Goal: Task Accomplishment & Management: Complete application form

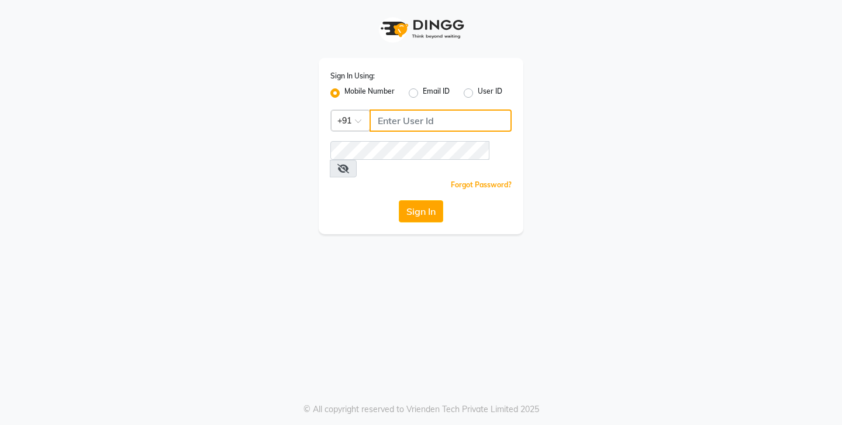
click at [404, 112] on input "Username" at bounding box center [441, 120] width 142 height 22
type input "9741550103"
click at [425, 200] on button "Sign In" at bounding box center [421, 211] width 44 height 22
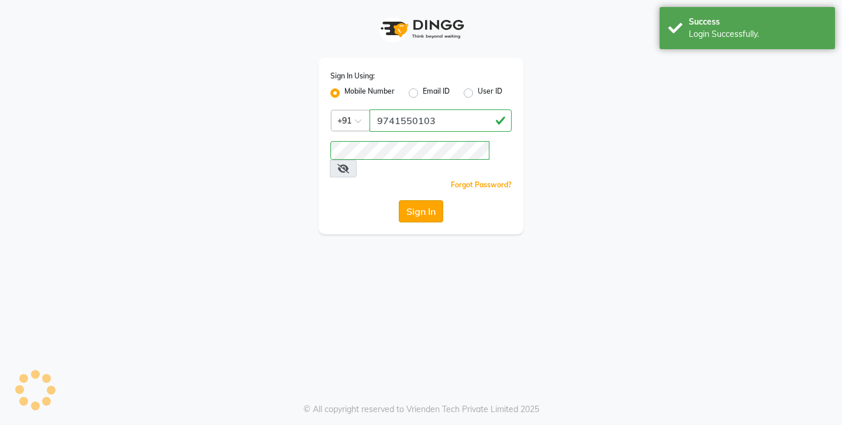
select select "4783"
select select "service"
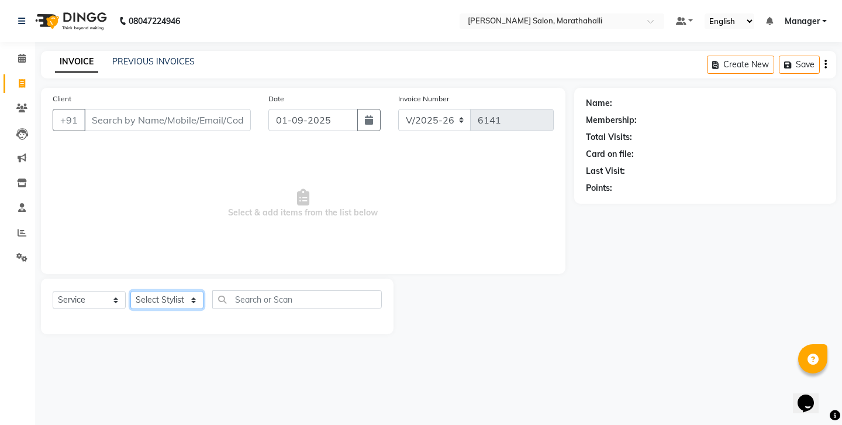
select select "72187"
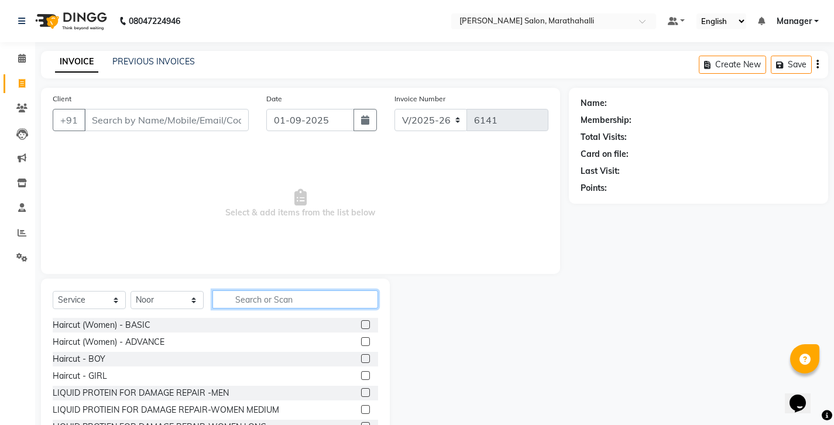
click at [250, 290] on input "text" at bounding box center [295, 299] width 166 height 18
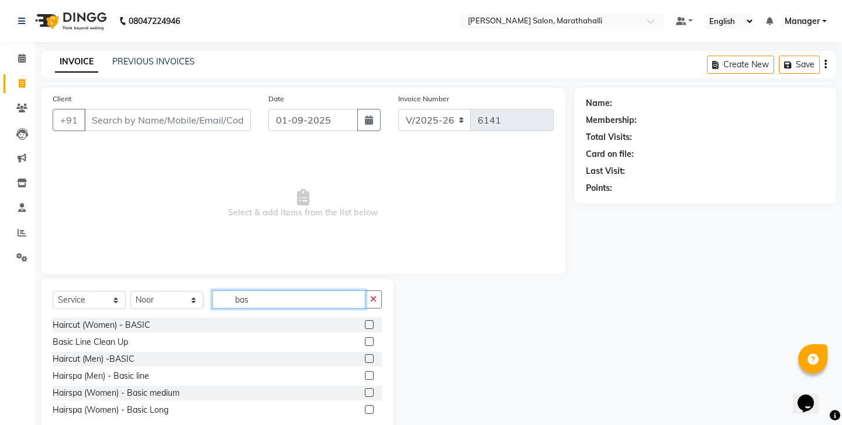
type input "bas"
click at [374, 354] on label at bounding box center [369, 358] width 9 height 9
click at [373, 355] on input "checkbox" at bounding box center [369, 359] width 8 height 8
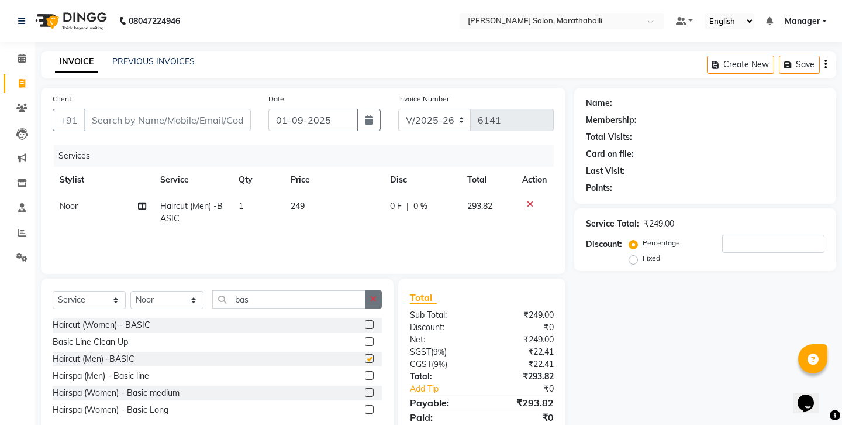
checkbox input "false"
click at [376, 295] on icon "button" at bounding box center [373, 299] width 6 height 8
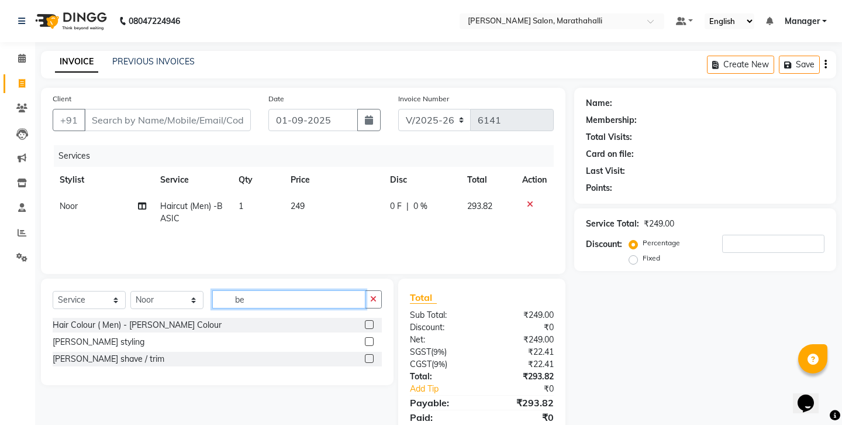
type input "be"
click at [370, 354] on label at bounding box center [369, 358] width 9 height 9
click at [370, 355] on input "checkbox" at bounding box center [369, 359] width 8 height 8
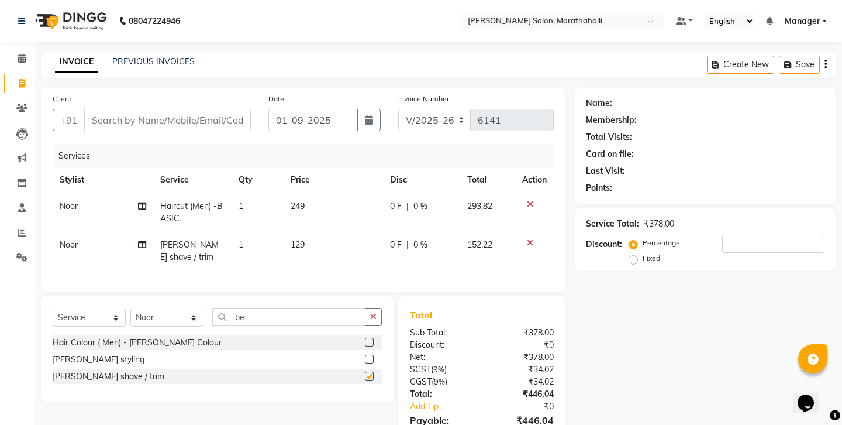
checkbox input "false"
click at [154, 109] on input "Client" at bounding box center [167, 120] width 167 height 22
type input "8"
type input "0"
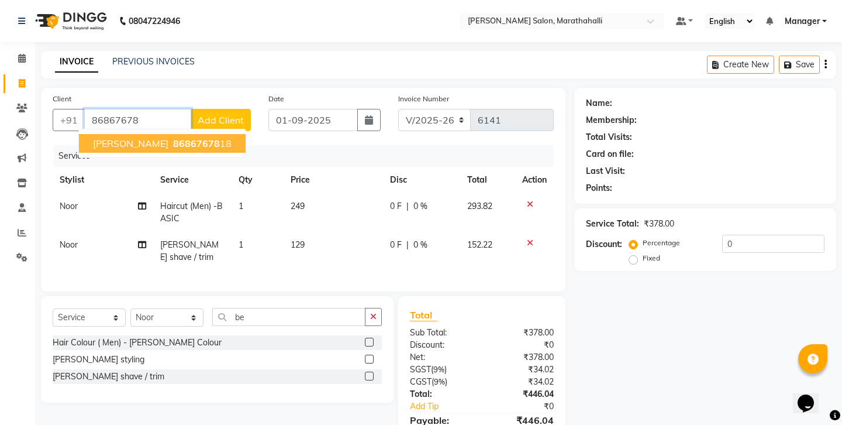
click at [173, 137] on span "86867678" at bounding box center [196, 143] width 47 height 12
type input "8686767818"
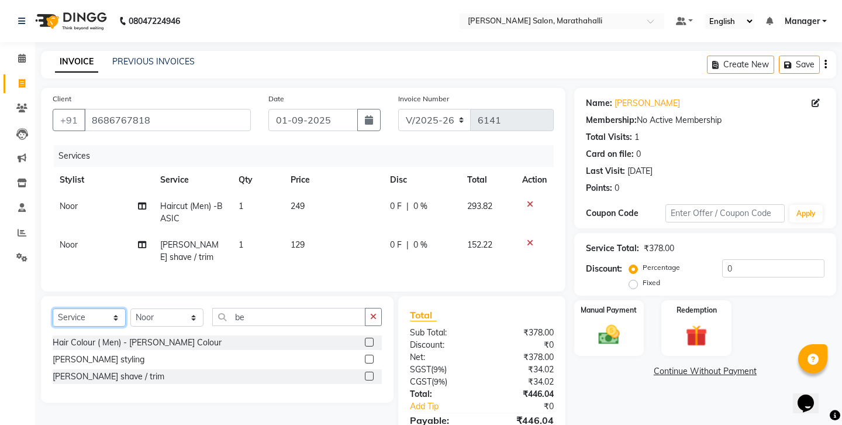
select select "product"
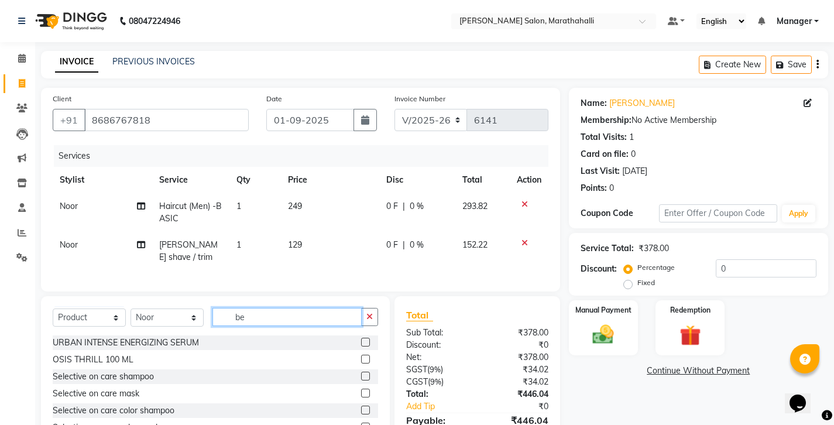
drag, startPoint x: 243, startPoint y: 277, endPoint x: 201, endPoint y: 278, distance: 41.5
click at [201, 308] on div "Select Service Product Membership Package Voucher Prepaid Gift Card Select Styl…" at bounding box center [215, 321] width 325 height 27
click at [818, 64] on icon "button" at bounding box center [817, 64] width 2 height 1
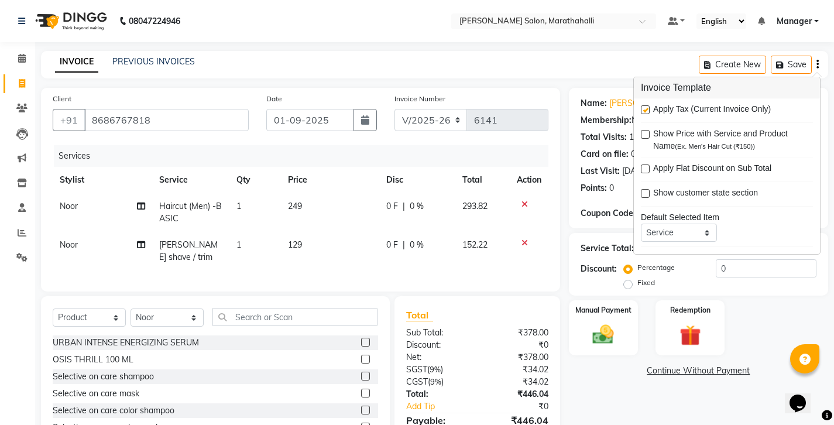
click at [643, 106] on label at bounding box center [645, 109] width 9 height 9
click at [643, 106] on input "checkbox" at bounding box center [645, 110] width 8 height 8
checkbox input "false"
click at [625, 328] on div "Name: [PERSON_NAME] Membership: No Active Membership Total Visits: 1 Card on fi…" at bounding box center [703, 278] width 268 height 381
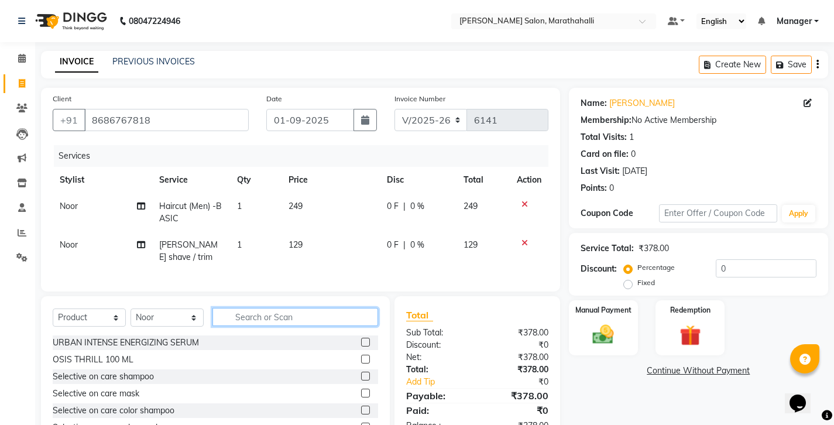
click at [238, 308] on input "text" at bounding box center [295, 317] width 166 height 18
type input "hydra"
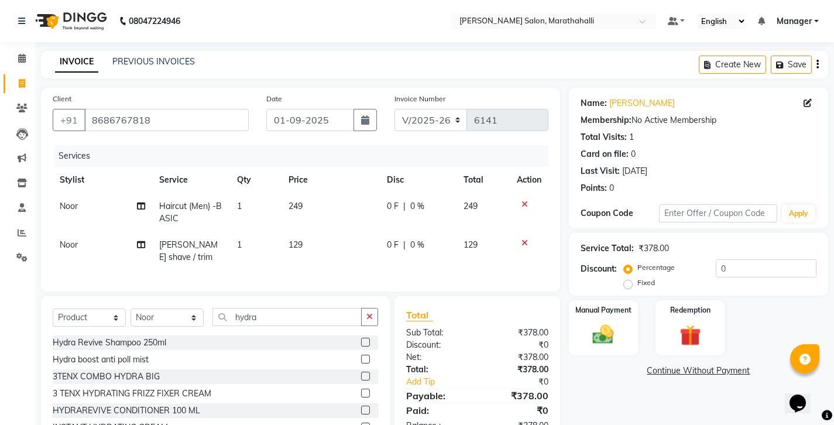
click at [363, 338] on label at bounding box center [365, 342] width 9 height 9
click at [363, 339] on input "checkbox" at bounding box center [365, 343] width 8 height 8
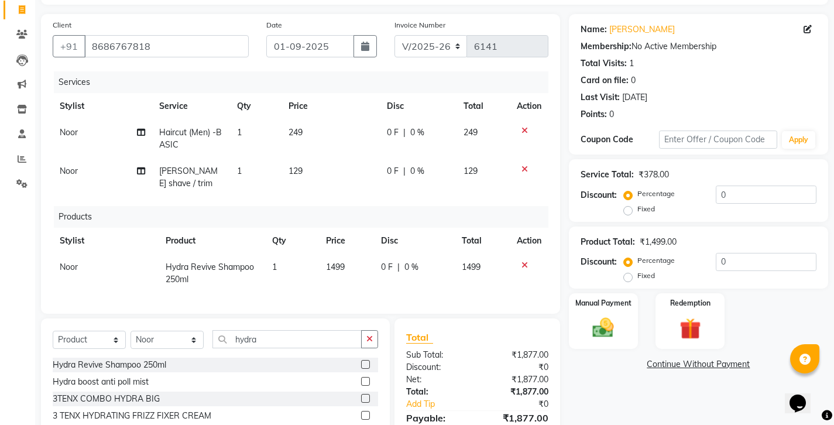
scroll to position [71, 0]
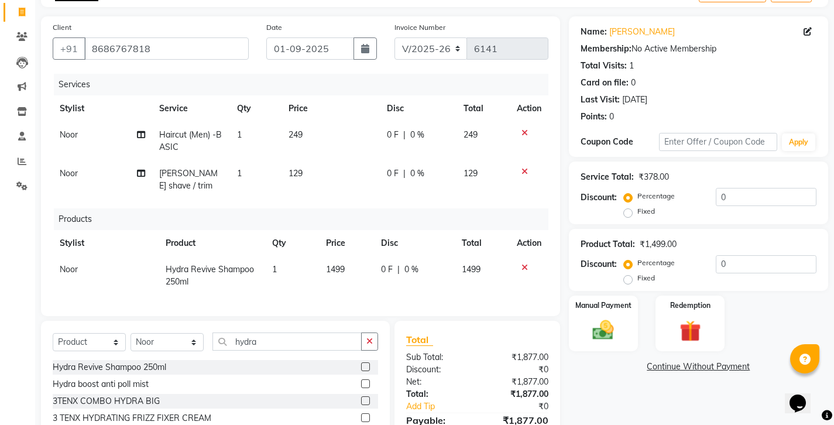
click at [528, 263] on icon at bounding box center [524, 267] width 6 height 8
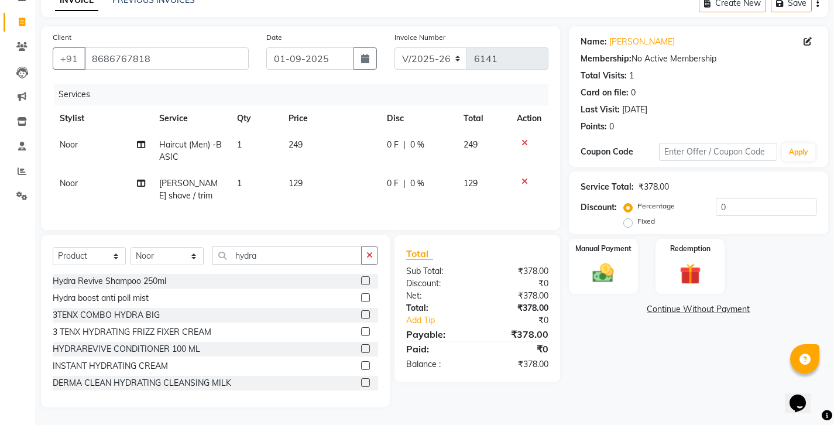
scroll to position [15, 0]
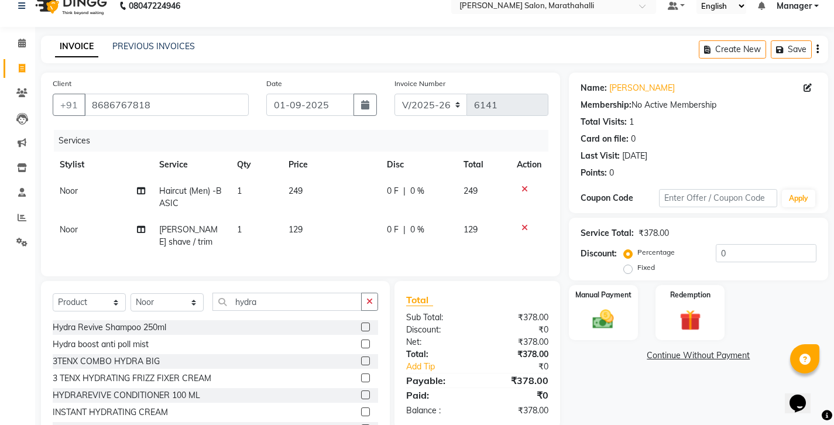
click at [361, 322] on label at bounding box center [365, 326] width 9 height 9
click at [361, 324] on input "checkbox" at bounding box center [365, 328] width 8 height 8
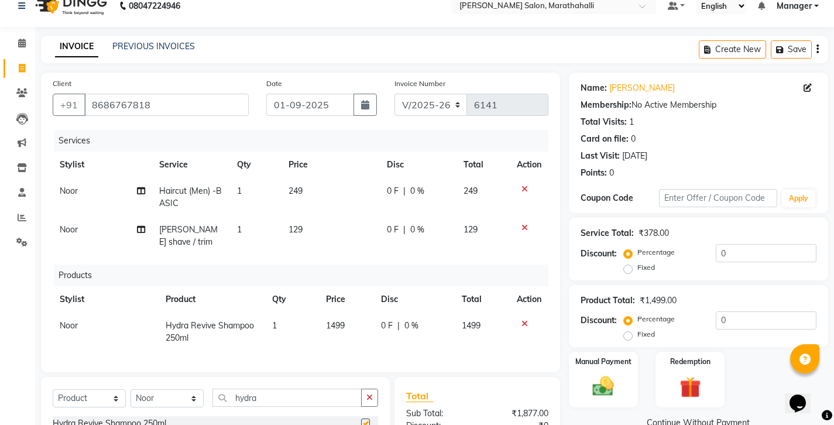
checkbox input "false"
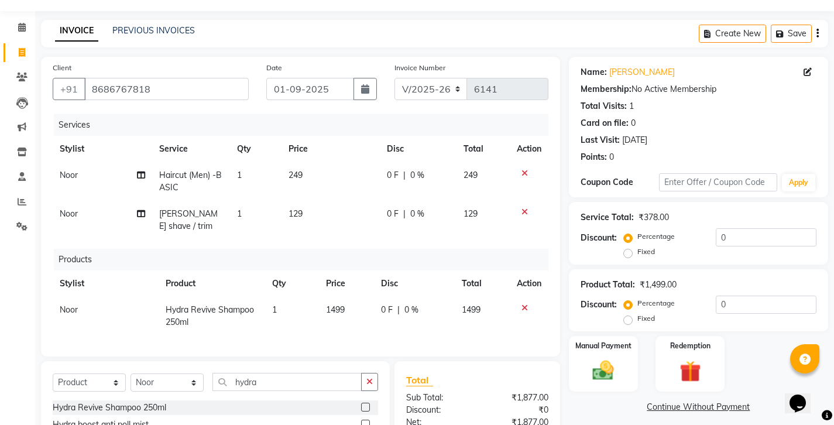
scroll to position [56, 0]
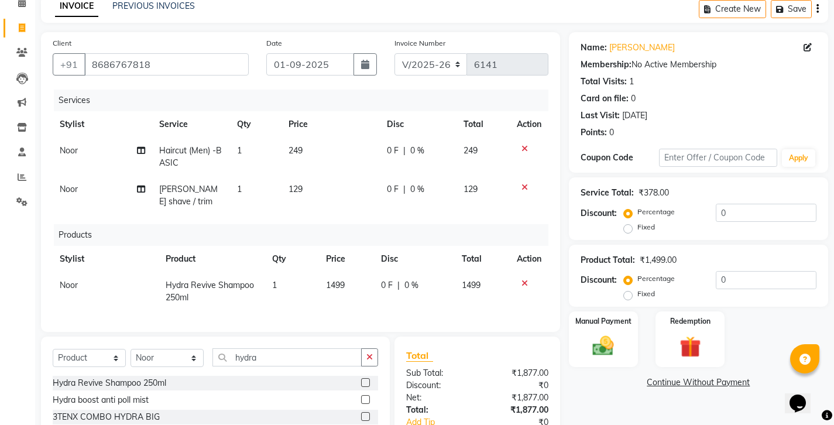
click at [528, 279] on icon at bounding box center [524, 283] width 6 height 8
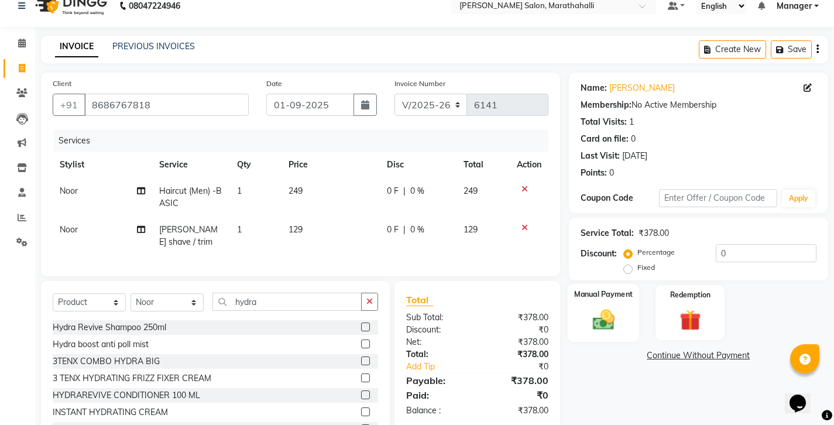
click at [603, 307] on img at bounding box center [603, 319] width 36 height 25
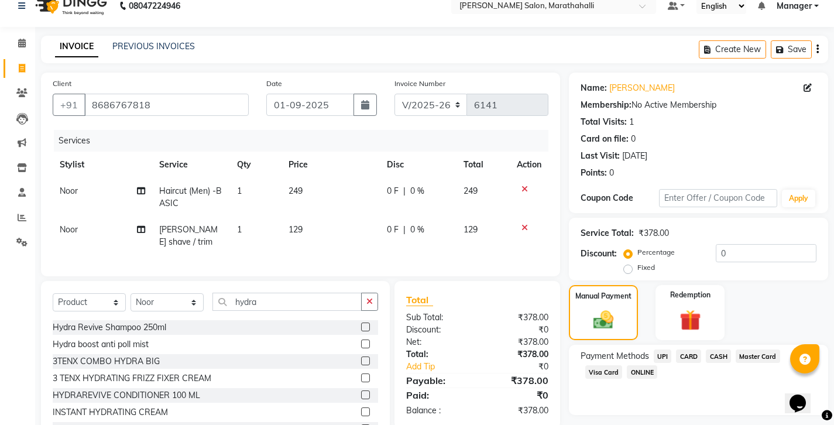
click at [706, 349] on span "CASH" at bounding box center [718, 355] width 25 height 13
click at [106, 94] on input "8686767818" at bounding box center [166, 105] width 164 height 22
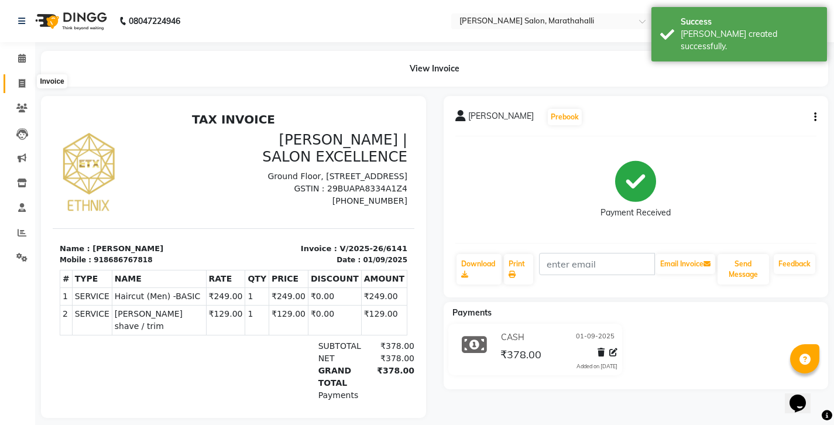
click at [21, 79] on icon at bounding box center [22, 83] width 6 height 9
select select "service"
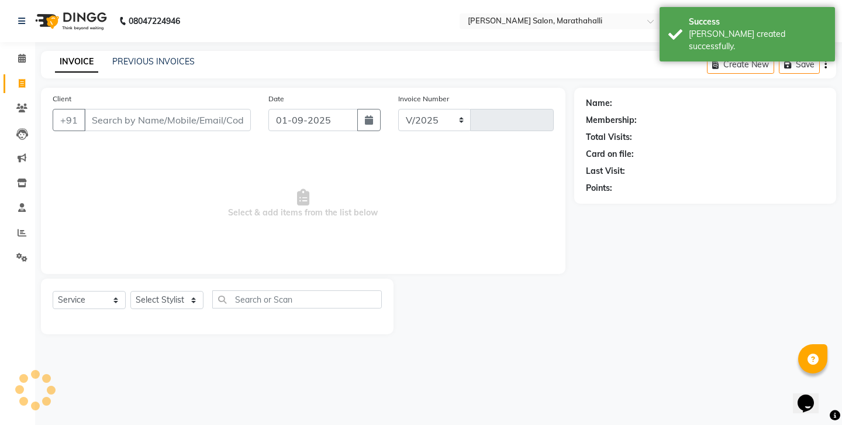
select select "4783"
type input "6142"
type input "8686767818"
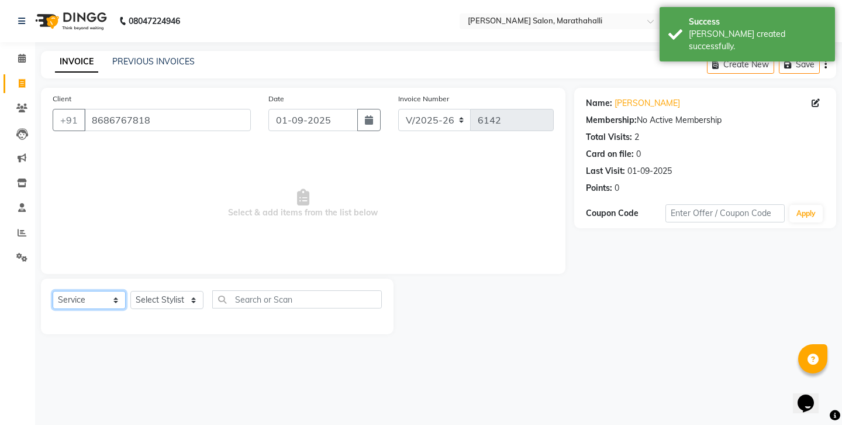
select select "product"
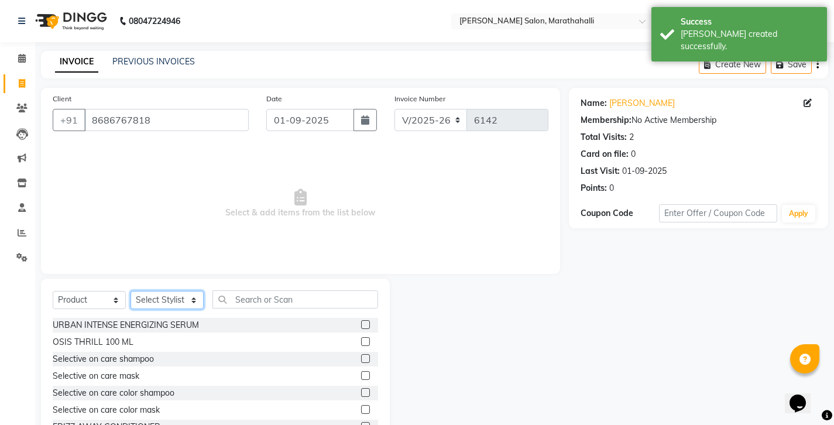
select select "72187"
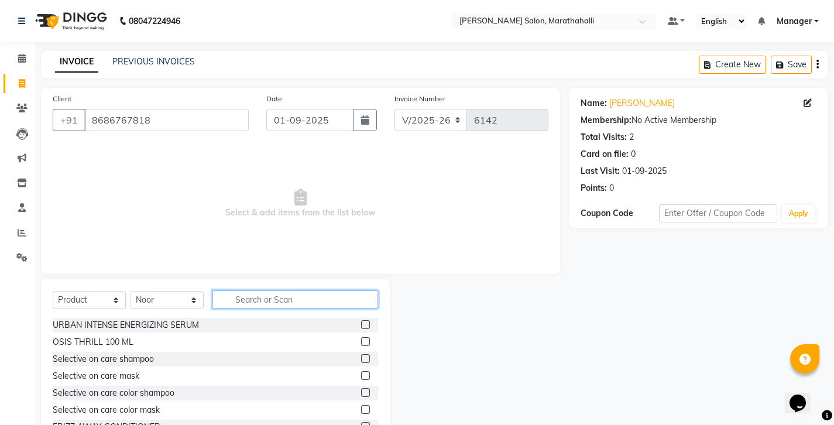
click at [236, 290] on input "text" at bounding box center [295, 299] width 166 height 18
type input "hydra"
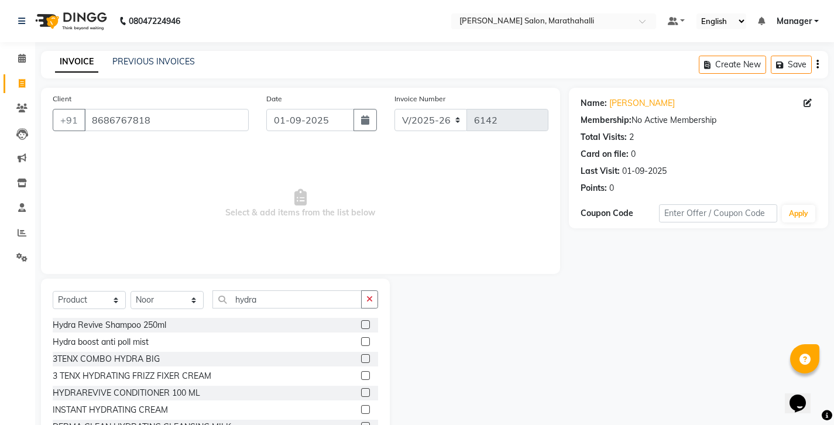
click at [363, 320] on label at bounding box center [365, 324] width 9 height 9
click at [363, 321] on input "checkbox" at bounding box center [365, 325] width 8 height 8
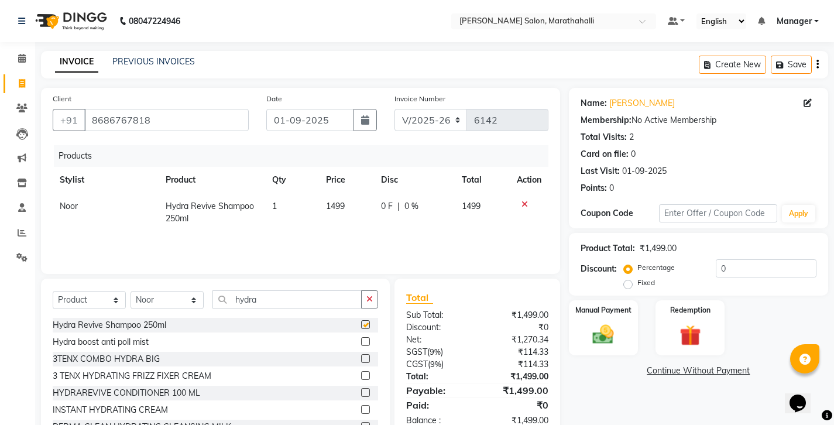
checkbox input "false"
click at [817, 59] on div "Create New Save" at bounding box center [762, 64] width 129 height 27
click at [818, 64] on icon "button" at bounding box center [817, 64] width 2 height 1
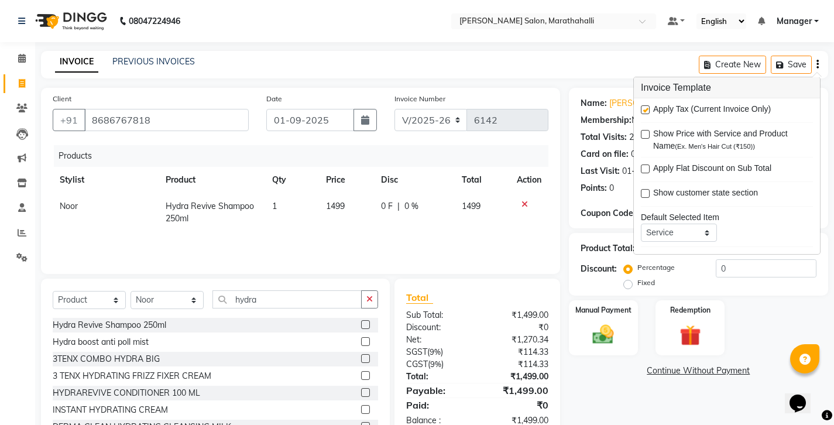
click at [648, 104] on div "Apply Tax (Current Invoice Only)" at bounding box center [727, 110] width 172 height 15
click at [642, 105] on label at bounding box center [645, 109] width 9 height 9
click at [642, 106] on input "checkbox" at bounding box center [645, 110] width 8 height 8
checkbox input "false"
click at [612, 322] on img at bounding box center [603, 334] width 36 height 25
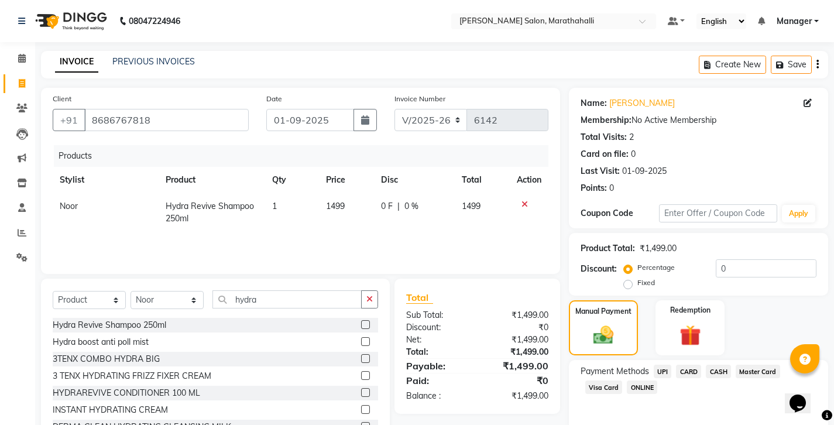
click at [653, 364] on span "UPI" at bounding box center [662, 370] width 18 height 13
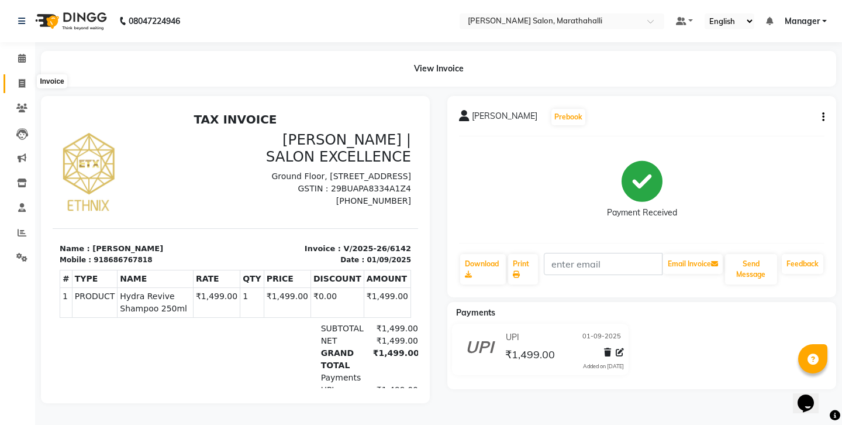
click at [20, 77] on span at bounding box center [22, 83] width 20 height 13
select select "service"
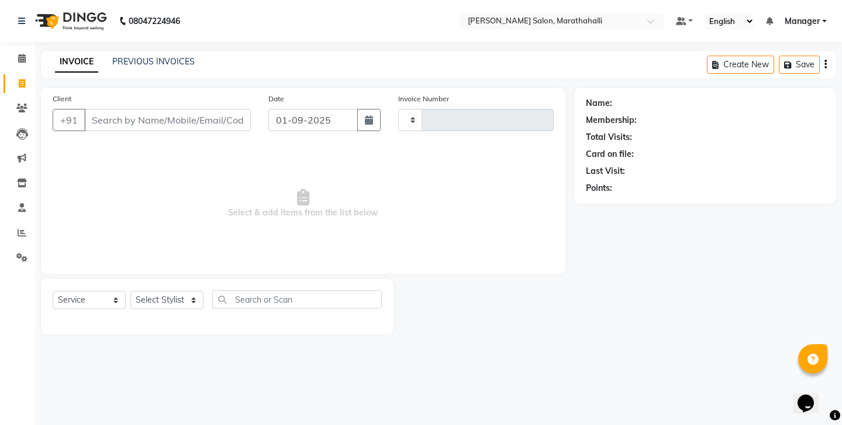
type input "6143"
select select "4783"
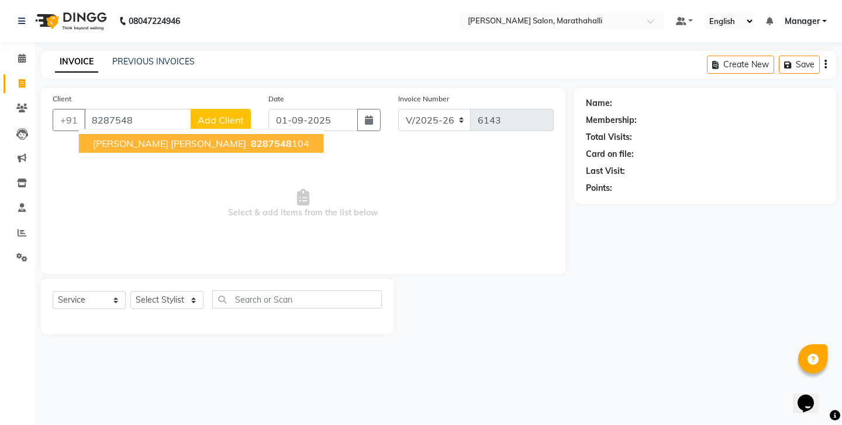
click at [120, 137] on span "[PERSON_NAME] [PERSON_NAME]" at bounding box center [169, 143] width 153 height 12
type input "8287548104"
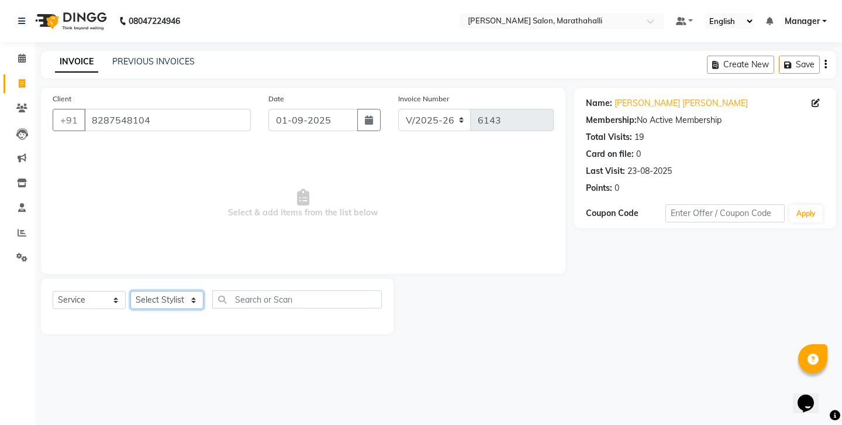
select select "57548"
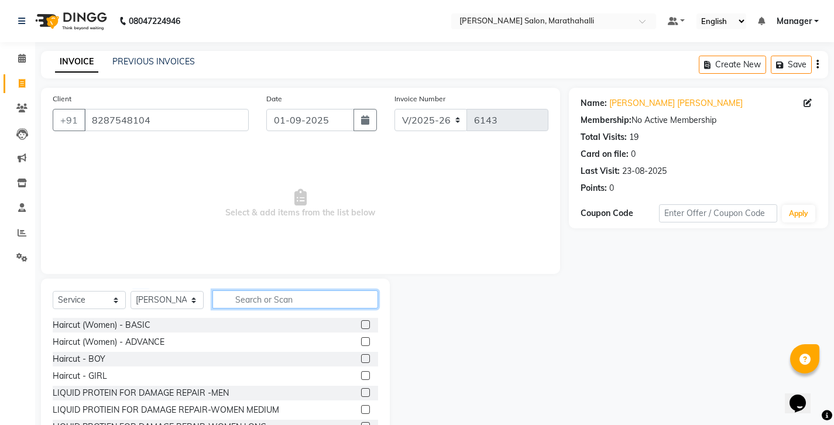
click at [264, 290] on input "text" at bounding box center [295, 299] width 166 height 18
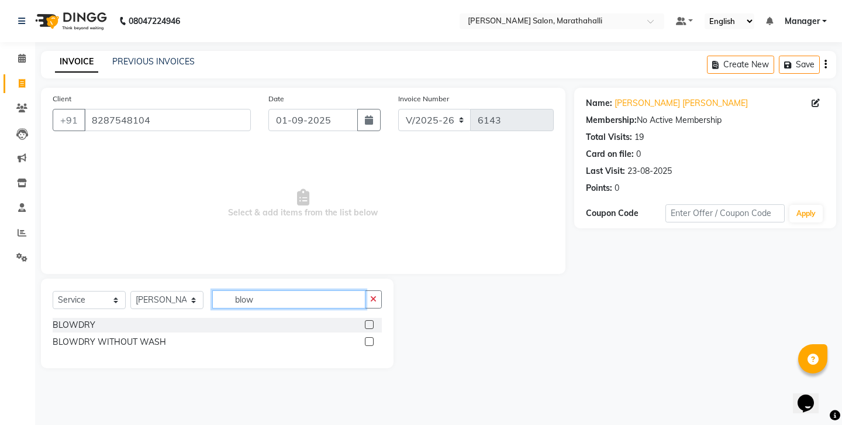
type input "blow"
click at [372, 320] on label at bounding box center [369, 324] width 9 height 9
click at [372, 321] on input "checkbox" at bounding box center [369, 325] width 8 height 8
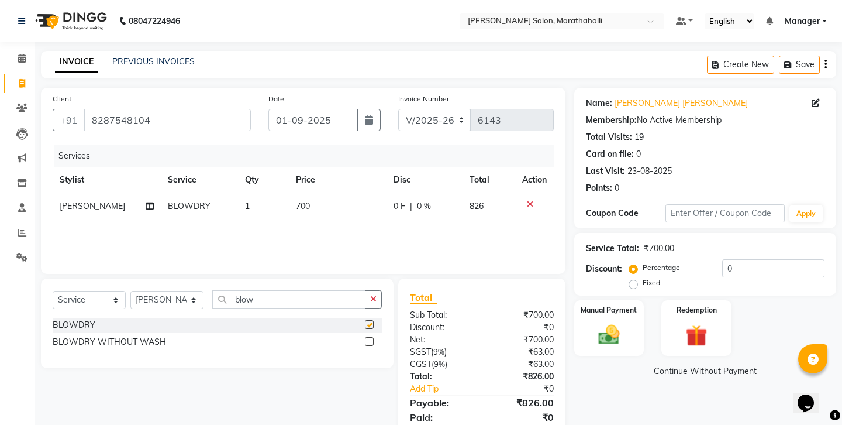
checkbox input "false"
click at [374, 337] on label at bounding box center [369, 341] width 9 height 9
click at [373, 338] on input "checkbox" at bounding box center [369, 342] width 8 height 8
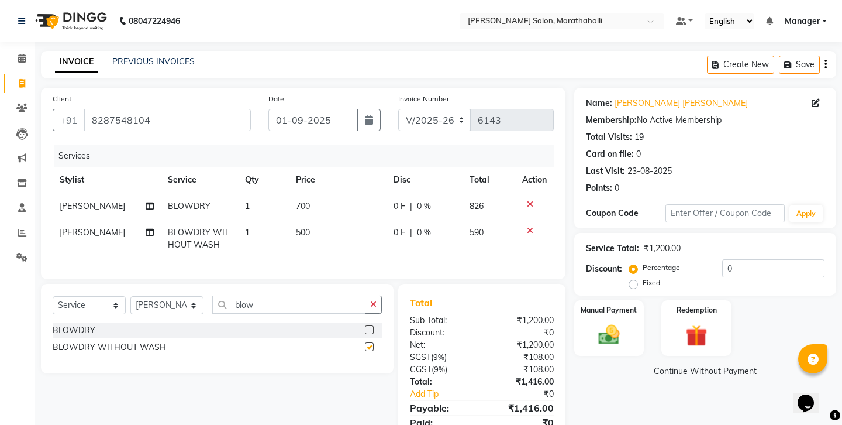
checkbox input "false"
click at [532, 200] on icon at bounding box center [530, 204] width 6 height 8
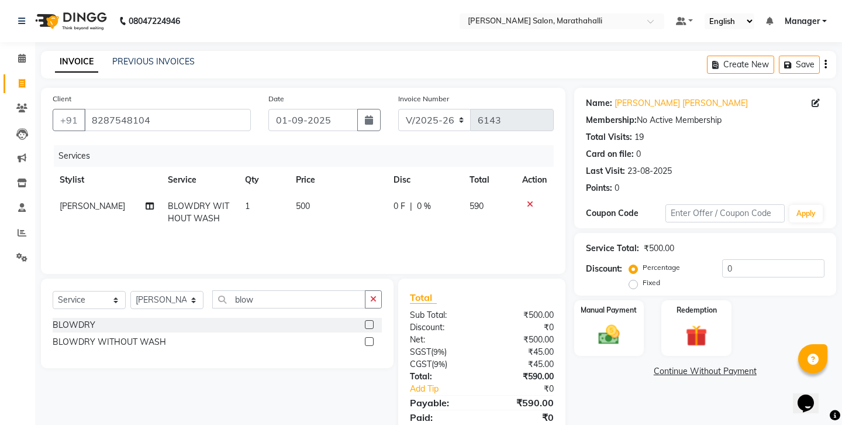
click at [309, 193] on td "500" at bounding box center [337, 212] width 97 height 39
select select "57548"
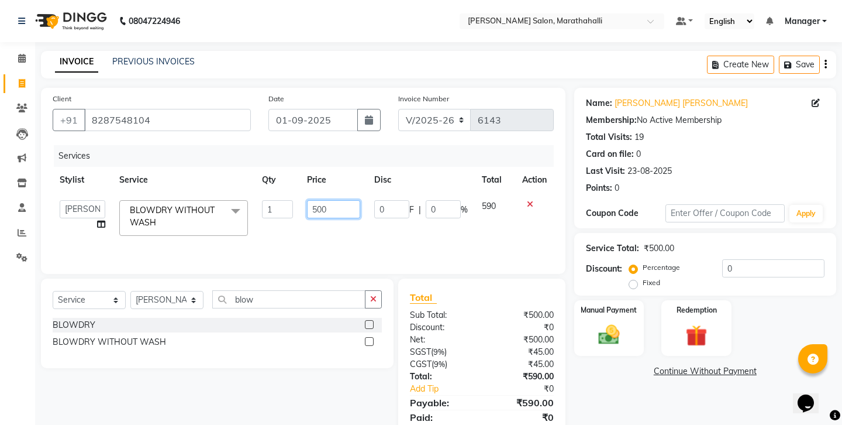
drag, startPoint x: 338, startPoint y: 179, endPoint x: 285, endPoint y: 179, distance: 53.2
click at [285, 193] on tr "[PERSON_NAME] Abhishek [PERSON_NAME] [PERSON_NAME] Amoi anju [PERSON_NAME] [PER…" at bounding box center [303, 218] width 501 height 50
type input "300"
click at [360, 205] on div "Services Stylist Service Qty Price Disc Total Action [PERSON_NAME] Abhishek [PE…" at bounding box center [303, 203] width 501 height 117
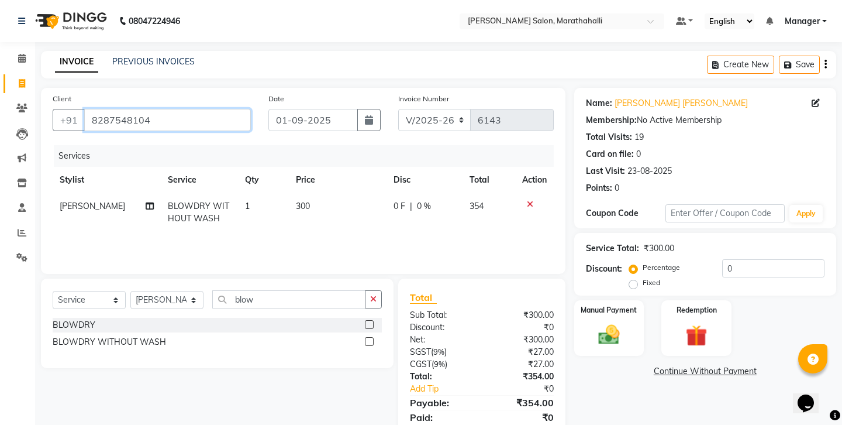
click at [92, 109] on input "8287548104" at bounding box center [167, 120] width 167 height 22
click at [826, 62] on div "Create New Save" at bounding box center [771, 64] width 129 height 27
click at [827, 64] on icon "button" at bounding box center [826, 64] width 2 height 1
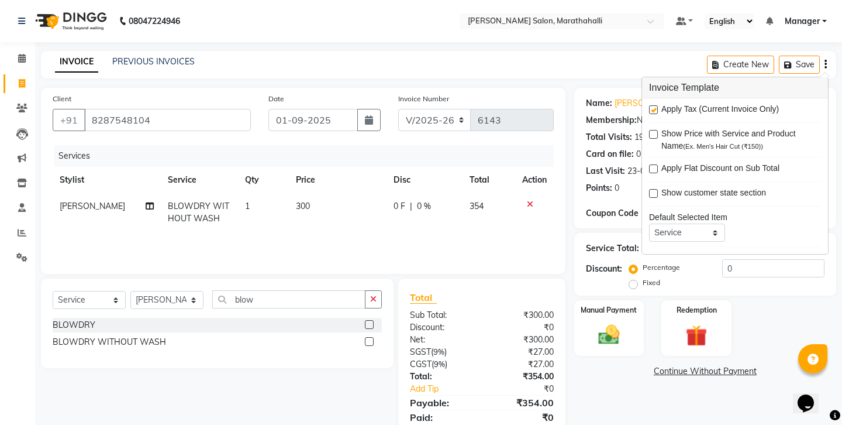
click at [652, 106] on label at bounding box center [653, 109] width 9 height 9
click at [652, 106] on input "checkbox" at bounding box center [653, 110] width 8 height 8
checkbox input "false"
click at [604, 299] on div "Manual Payment" at bounding box center [609, 328] width 73 height 58
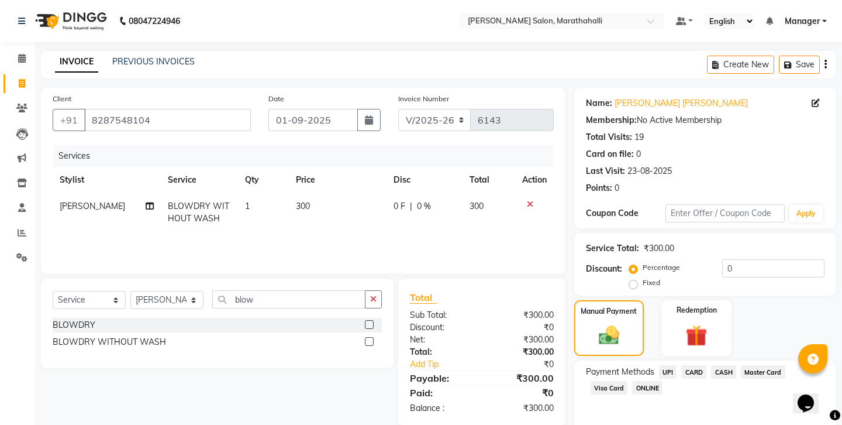
click at [711, 365] on span "CASH" at bounding box center [723, 371] width 25 height 13
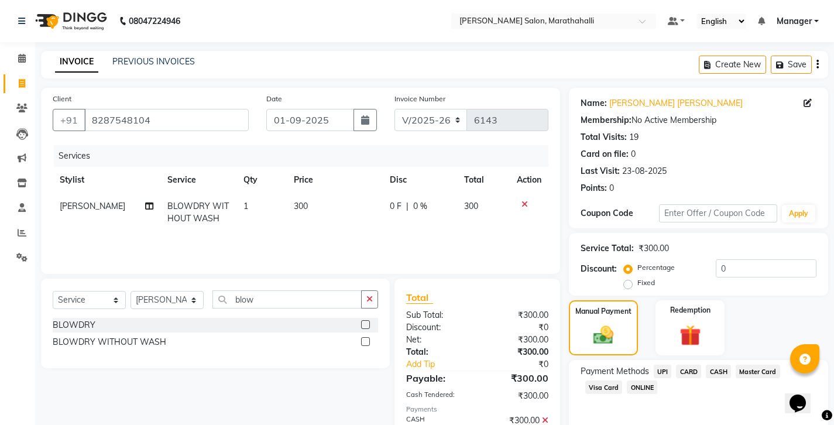
scroll to position [39, 0]
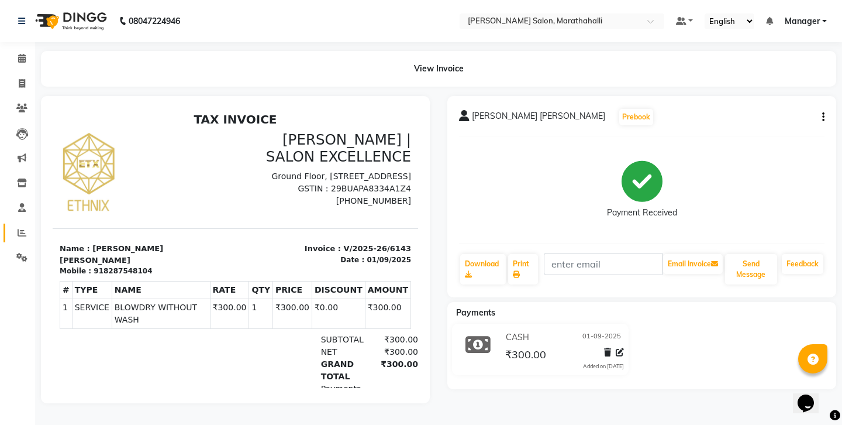
click at [18, 223] on link "Reports" at bounding box center [18, 232] width 28 height 19
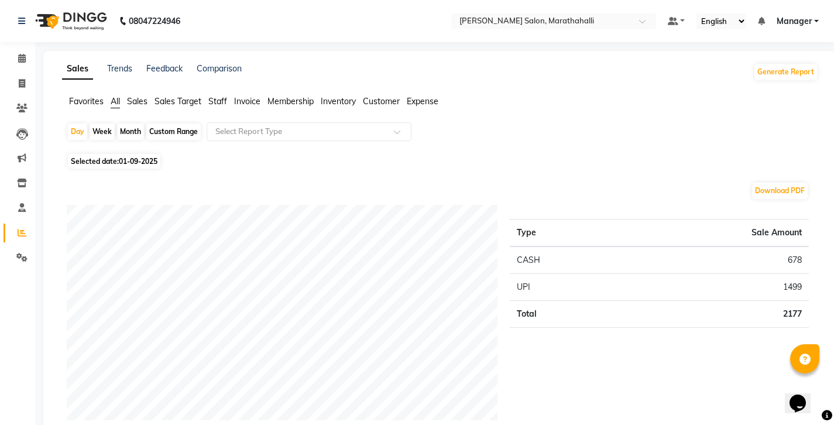
click at [208, 96] on span "Staff" at bounding box center [217, 101] width 19 height 11
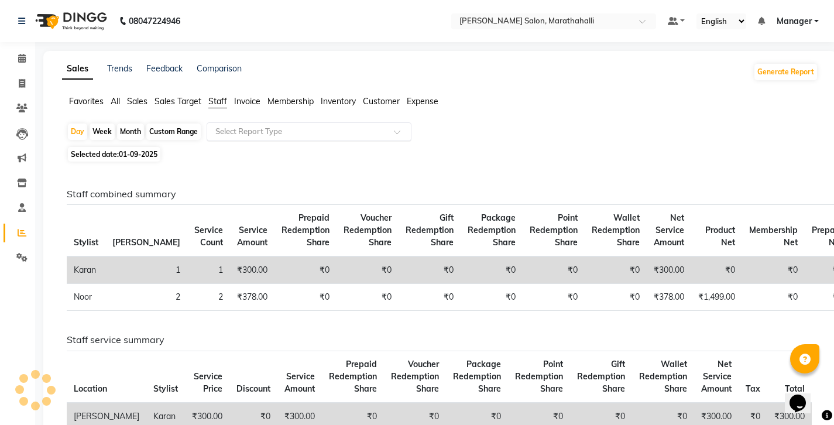
click at [213, 126] on input "text" at bounding box center [297, 132] width 168 height 12
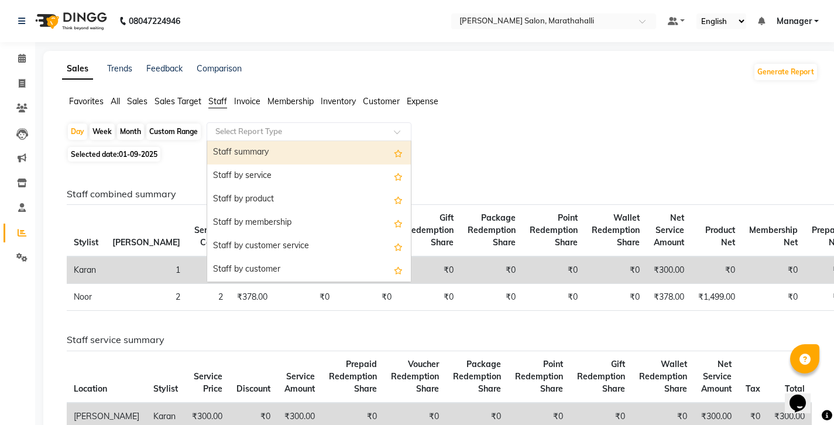
click at [208, 141] on div "Staff summary" at bounding box center [309, 152] width 204 height 23
select select "full_report"
select select "csv"
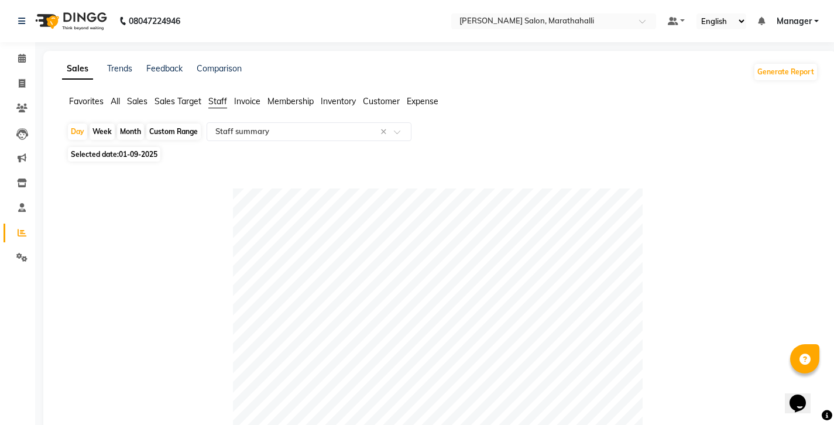
click at [118, 123] on div "Month" at bounding box center [130, 131] width 27 height 16
select select "9"
select select "2025"
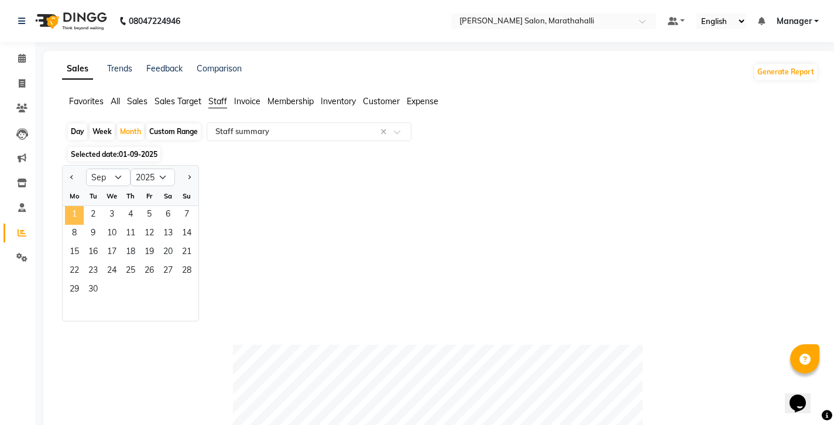
click at [65, 206] on span "1" at bounding box center [74, 215] width 19 height 19
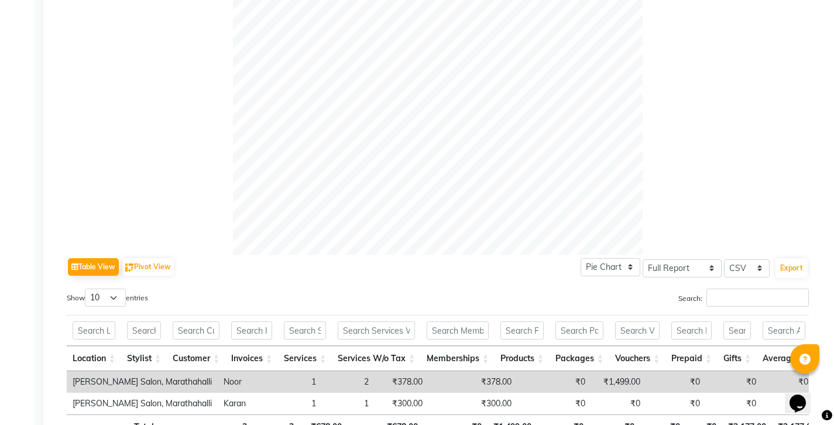
scroll to position [389, 0]
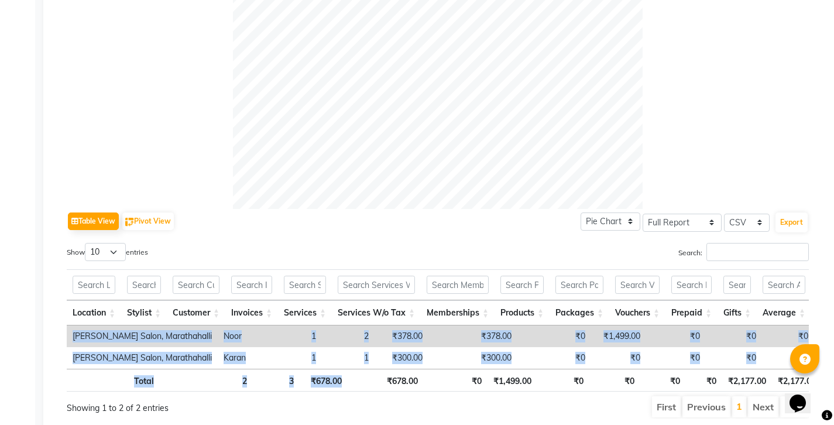
drag, startPoint x: 340, startPoint y: 336, endPoint x: 349, endPoint y: 336, distance: 8.2
click at [349, 336] on div "Location Stylist Customer Invoices Services Services W/o Tax Memberships Produc…" at bounding box center [438, 330] width 742 height 129
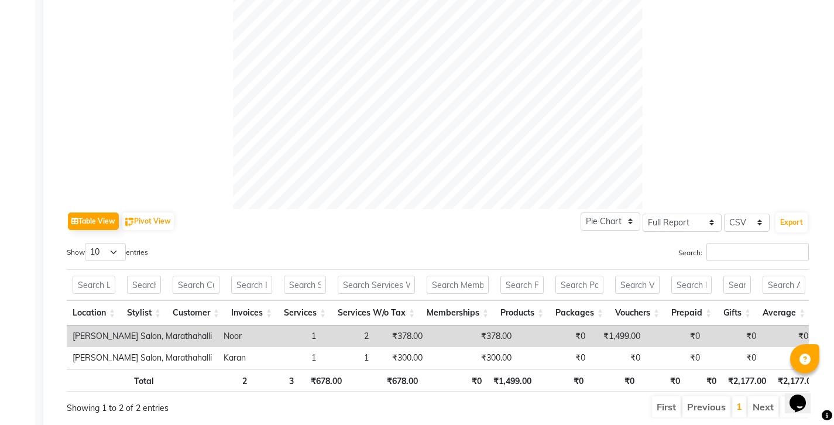
click at [504, 209] on div "Table View Pivot View Pie Chart Bar Chart Select Full Report Filtered Report Se…" at bounding box center [438, 221] width 742 height 25
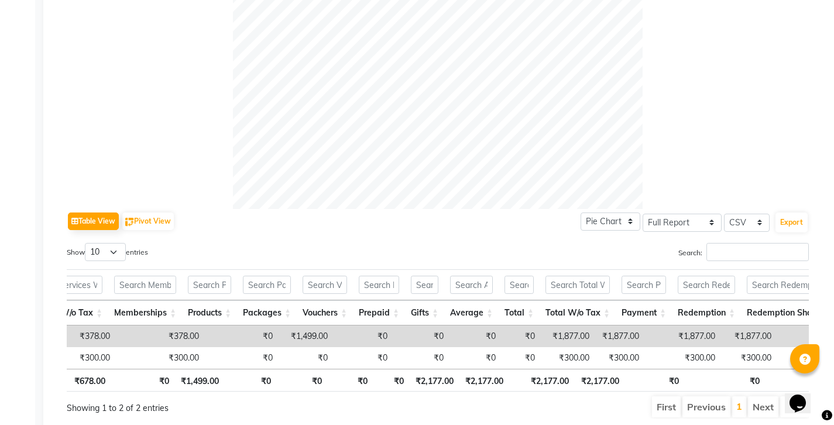
scroll to position [0, 0]
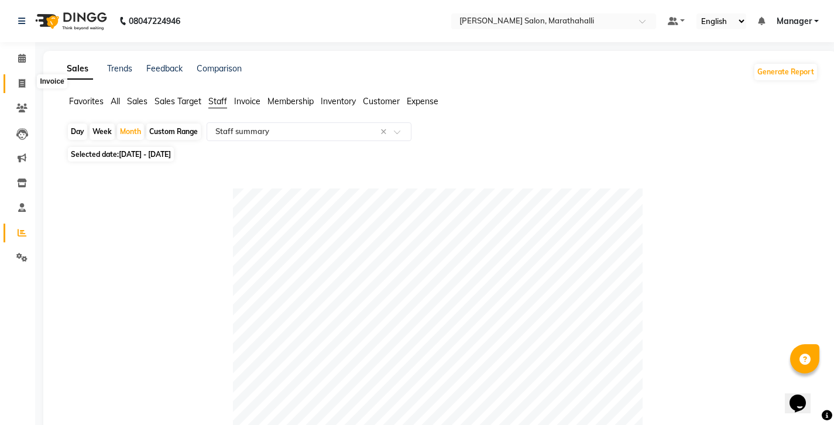
click at [22, 79] on icon at bounding box center [22, 83] width 6 height 9
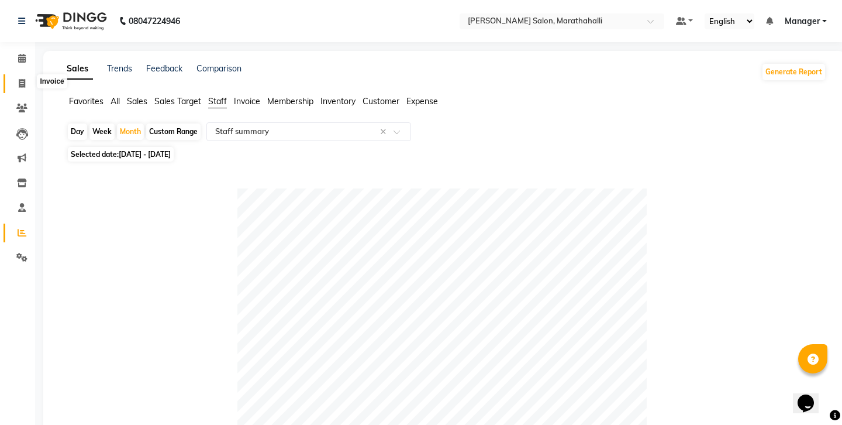
select select "4783"
select select "service"
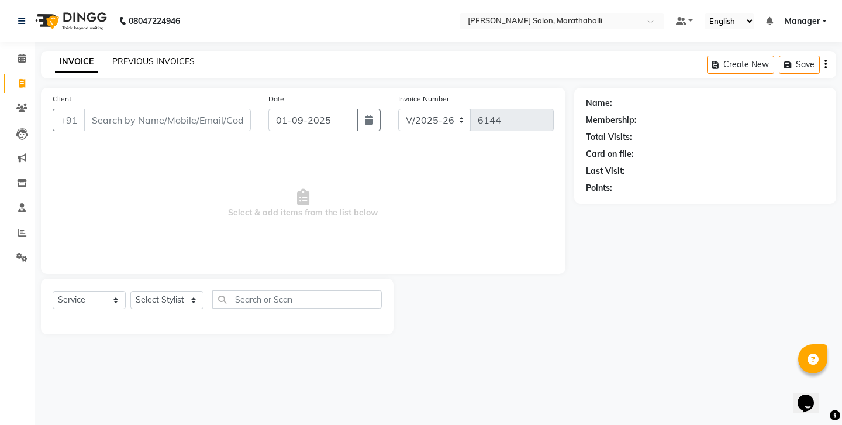
click at [146, 56] on link "PREVIOUS INVOICES" at bounding box center [153, 61] width 82 height 11
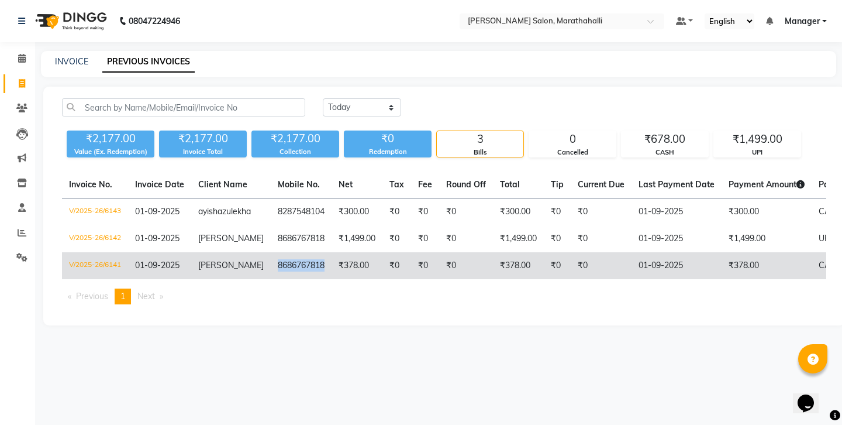
copy td "8686767818"
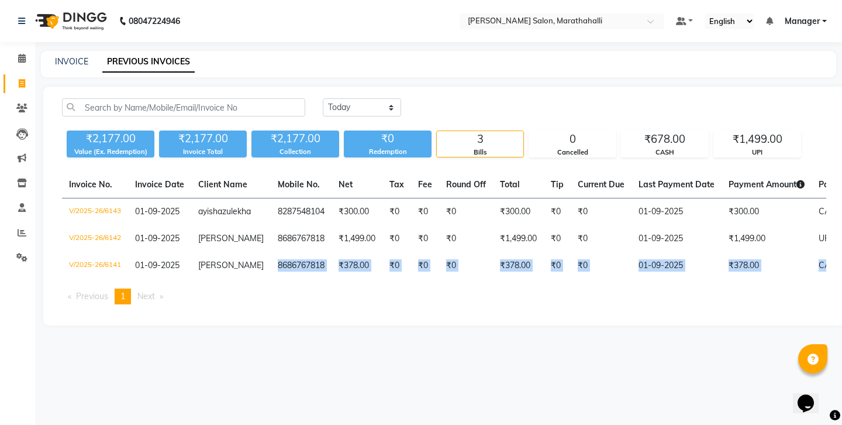
drag, startPoint x: 222, startPoint y: 233, endPoint x: 261, endPoint y: 309, distance: 85.3
click at [261, 309] on div "08047224946 Select Location × [PERSON_NAME] Salon, Marathahalli Default Panel M…" at bounding box center [421, 212] width 842 height 425
click at [314, 325] on div "08047224946 Select Location × [PERSON_NAME] Salon, Marathahalli Default Panel M…" at bounding box center [421, 212] width 842 height 425
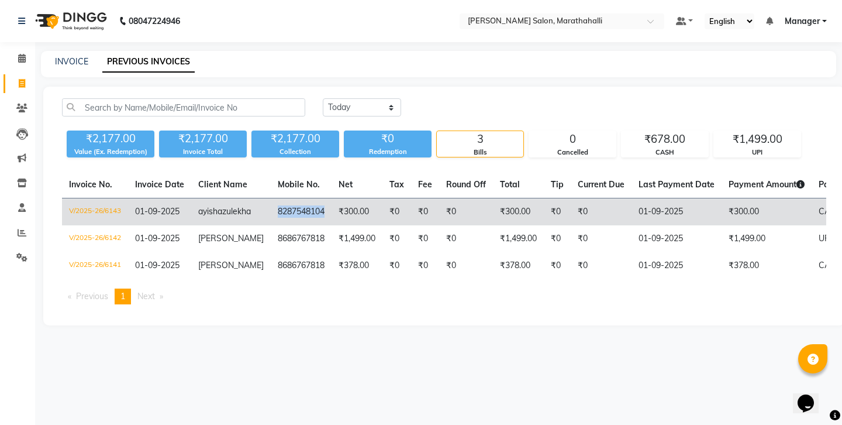
copy td "8287548104"
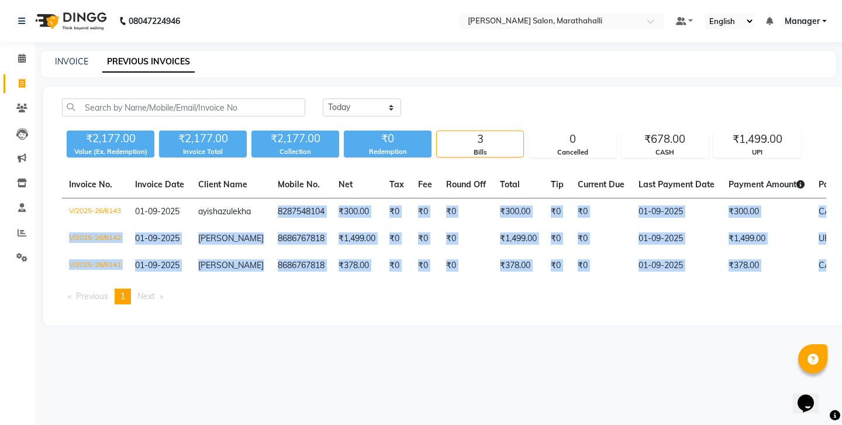
drag, startPoint x: 222, startPoint y: 177, endPoint x: 261, endPoint y: 266, distance: 97.2
click at [261, 266] on div "Invoice No. Invoice Date Client Name Mobile No. Net Tax Fee Round Off Total Tip…" at bounding box center [444, 242] width 779 height 142
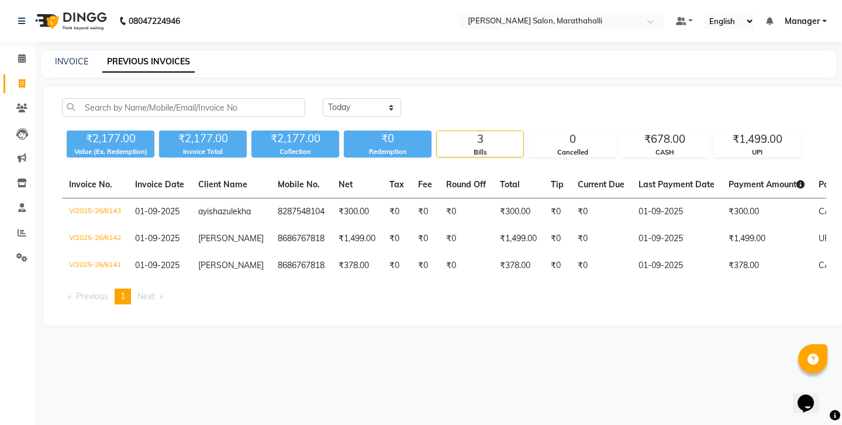
click at [360, 346] on div "08047224946 Select Location × [PERSON_NAME] Salon, Marathahalli Default Panel M…" at bounding box center [421, 212] width 842 height 425
click at [61, 58] on link "INVOICE" at bounding box center [71, 61] width 33 height 11
select select "4783"
select select "service"
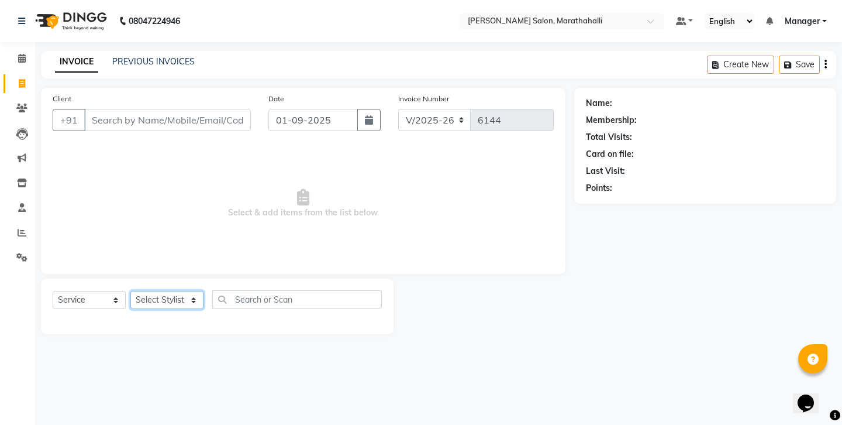
select select "72187"
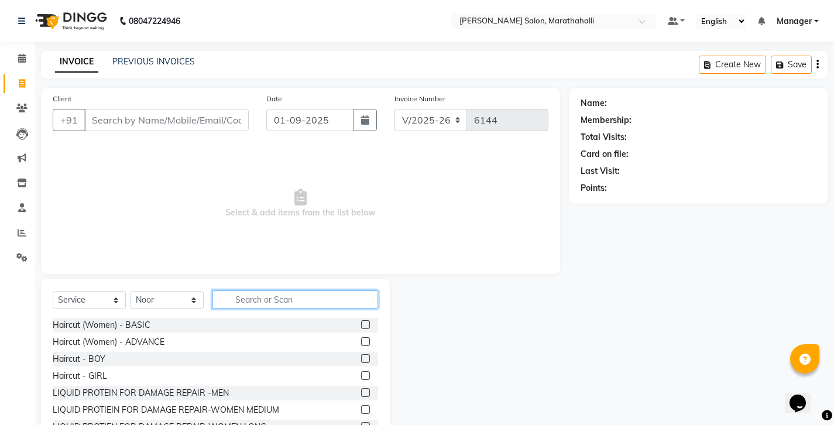
click at [266, 290] on input "text" at bounding box center [295, 299] width 166 height 18
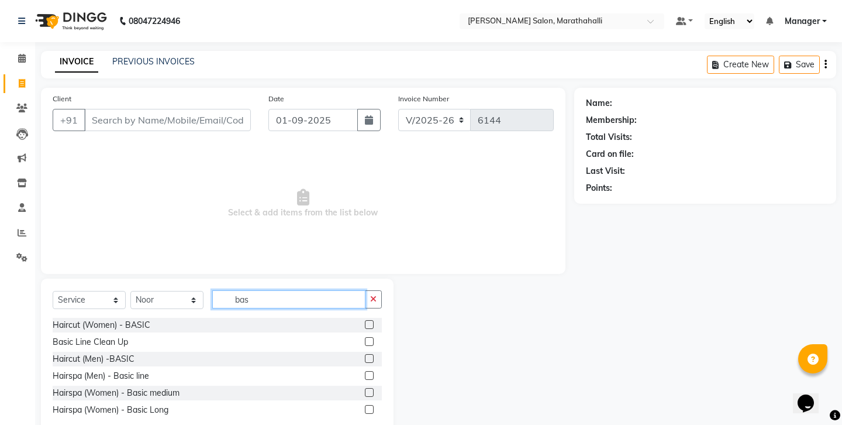
type input "bas"
click at [373, 354] on label at bounding box center [369, 358] width 9 height 9
click at [373, 355] on input "checkbox" at bounding box center [369, 359] width 8 height 8
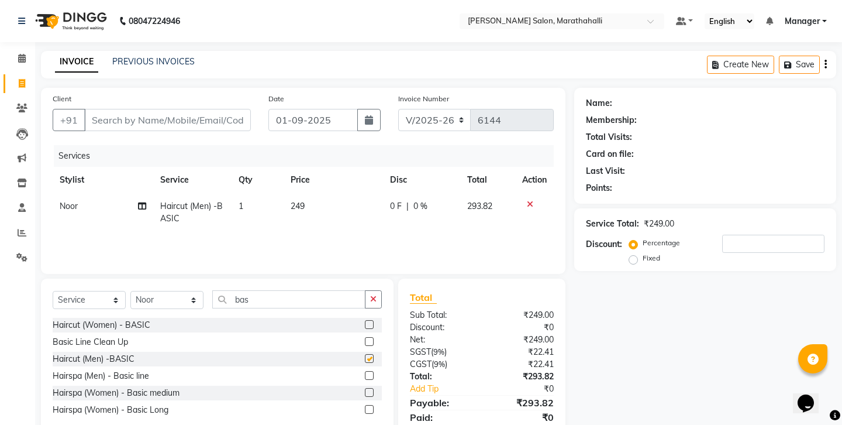
checkbox input "false"
click at [135, 111] on input "Client" at bounding box center [167, 120] width 167 height 22
type input "9"
type input "0"
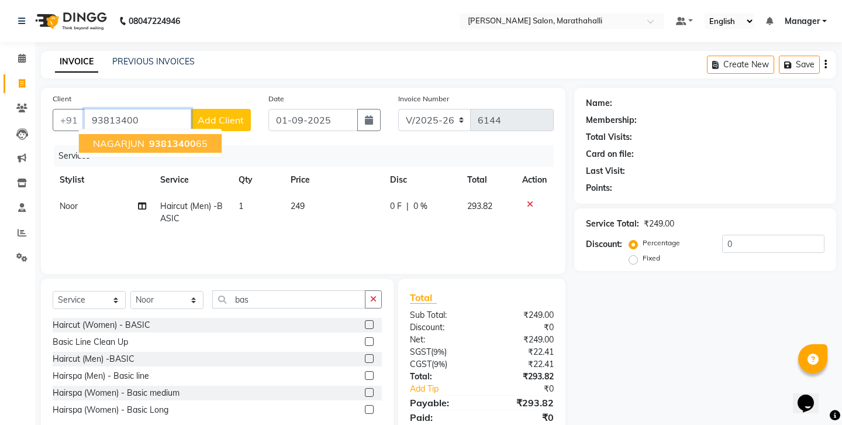
click at [161, 137] on span "93813400" at bounding box center [172, 143] width 47 height 12
type input "9381340065"
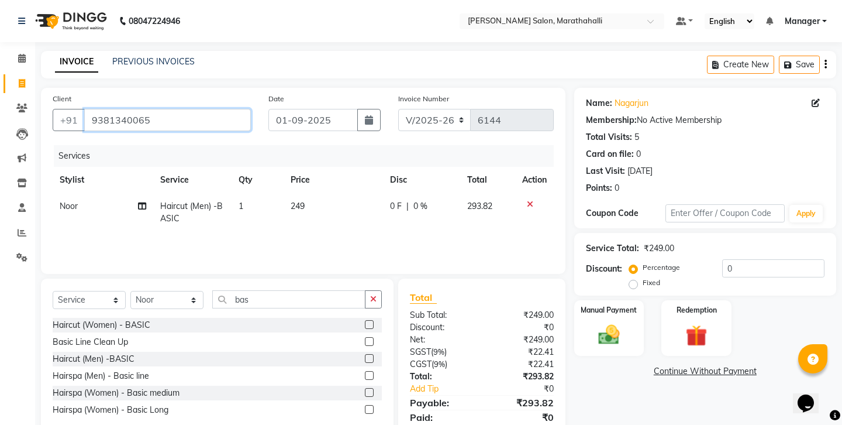
click at [107, 109] on input "9381340065" at bounding box center [167, 120] width 167 height 22
click at [628, 304] on label "Manual Payment" at bounding box center [609, 309] width 58 height 11
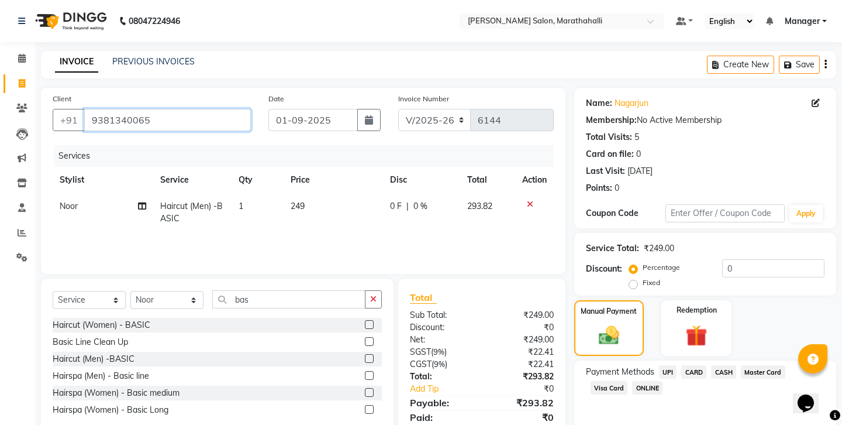
click at [91, 109] on input "9381340065" at bounding box center [167, 120] width 167 height 22
click at [659, 365] on span "UPI" at bounding box center [668, 371] width 18 height 13
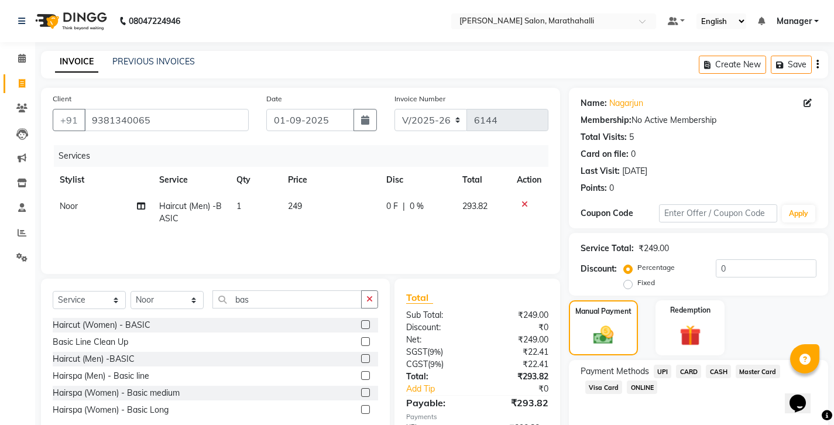
scroll to position [39, 0]
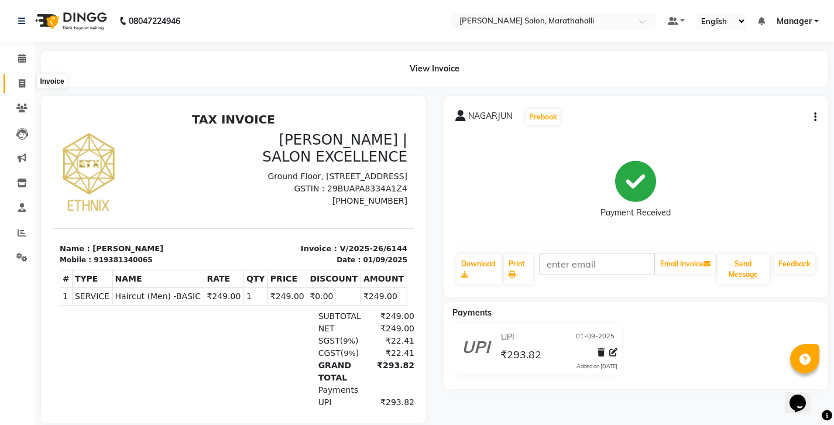
click at [20, 79] on icon at bounding box center [22, 83] width 6 height 9
select select "4783"
select select "service"
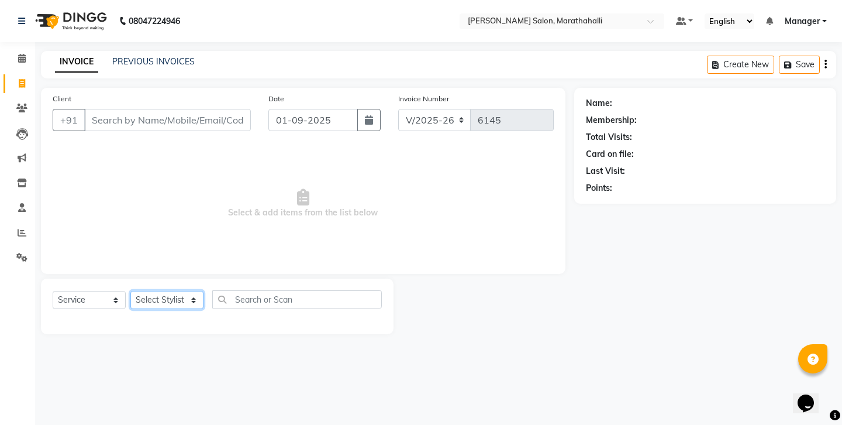
select select "28905"
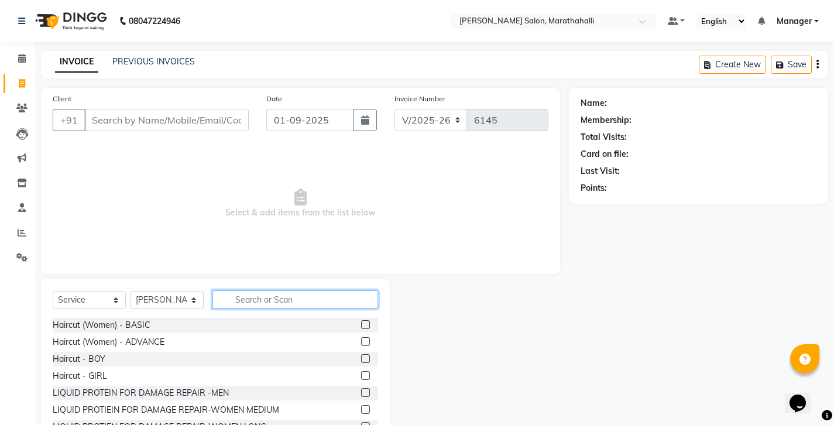
click at [251, 290] on input "text" at bounding box center [295, 299] width 166 height 18
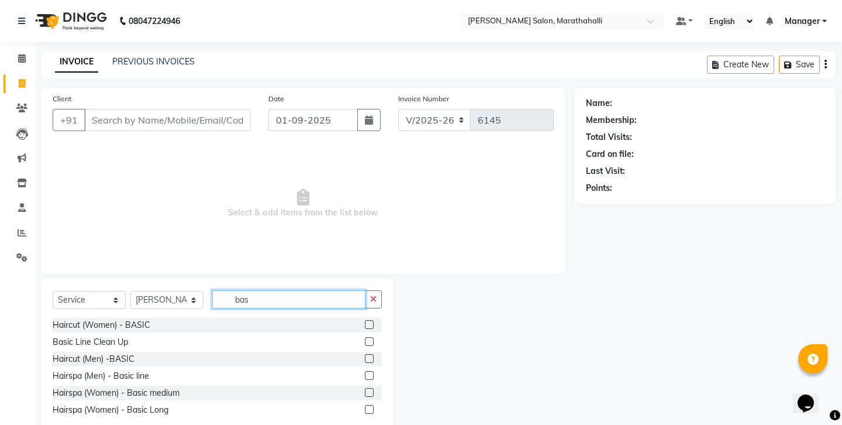
type input "bas"
click at [374, 354] on label at bounding box center [369, 358] width 9 height 9
click at [373, 355] on input "checkbox" at bounding box center [369, 359] width 8 height 8
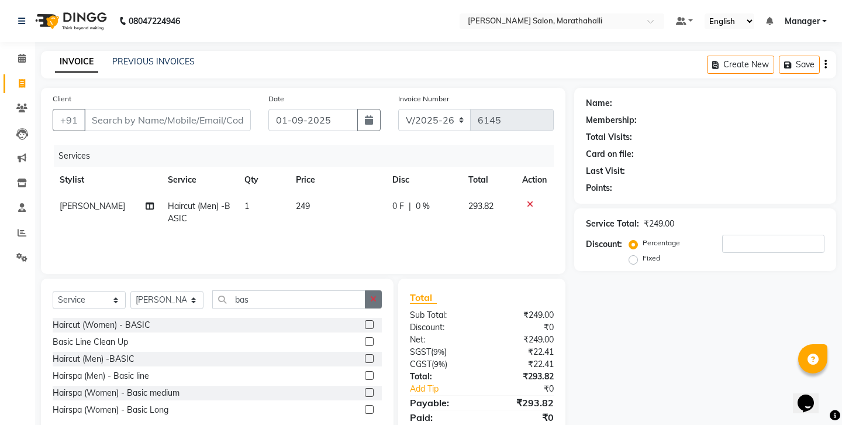
checkbox input "false"
click at [374, 295] on icon "button" at bounding box center [373, 299] width 6 height 8
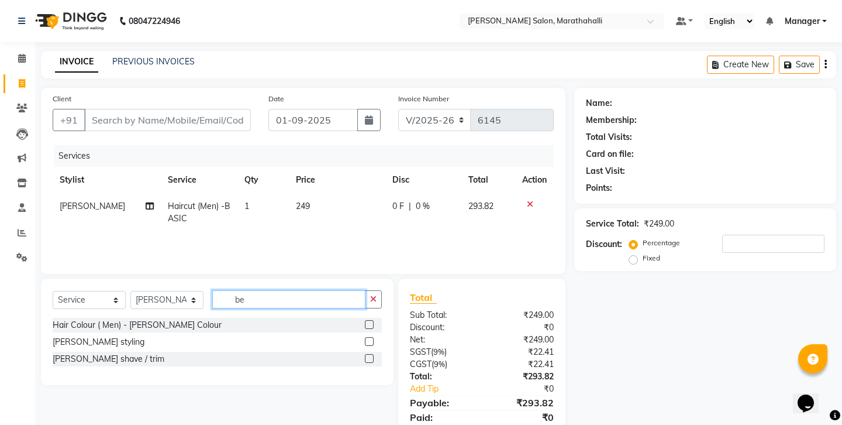
type input "be"
click at [373, 354] on label at bounding box center [369, 358] width 9 height 9
click at [373, 355] on input "checkbox" at bounding box center [369, 359] width 8 height 8
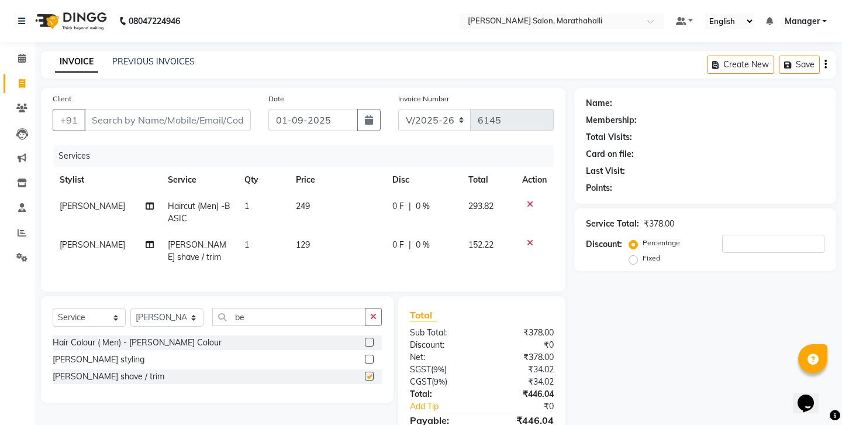
checkbox input "false"
click at [128, 112] on input "Client" at bounding box center [167, 120] width 167 height 22
type input "6"
type input "0"
type input "6360407057"
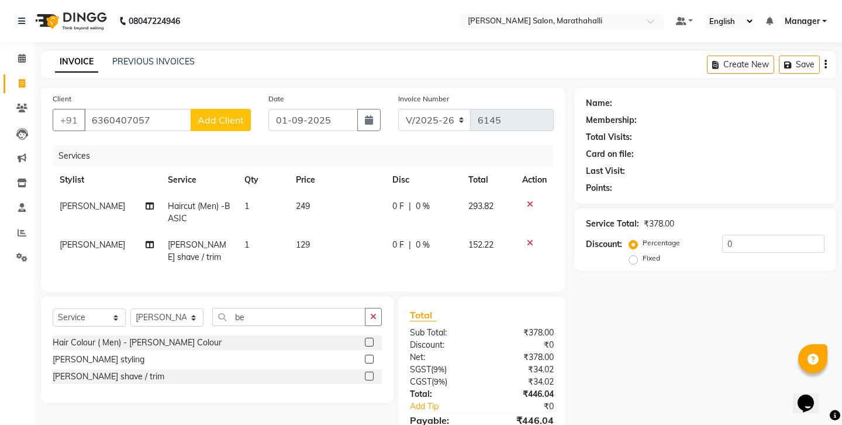
click at [227, 114] on span "Add Client" at bounding box center [221, 120] width 46 height 12
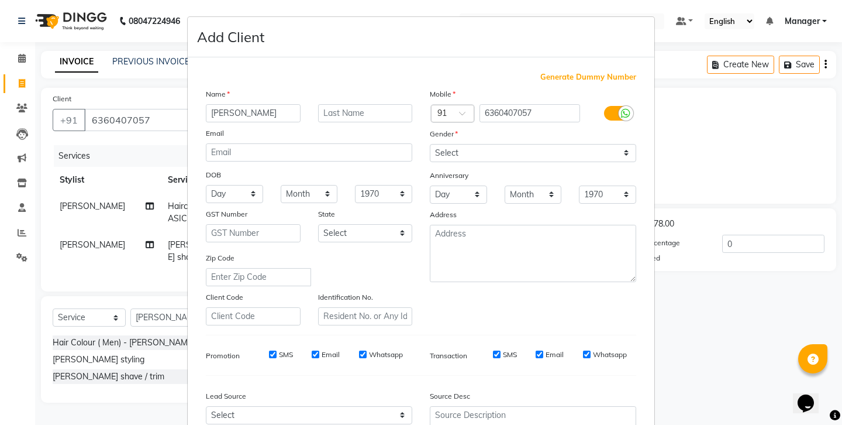
type input "[PERSON_NAME]"
select select "[DEMOGRAPHIC_DATA]"
select select "32116"
select select
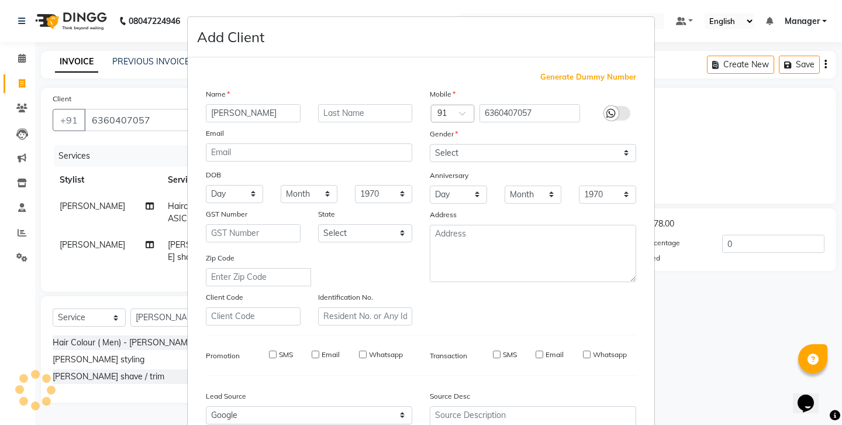
select select
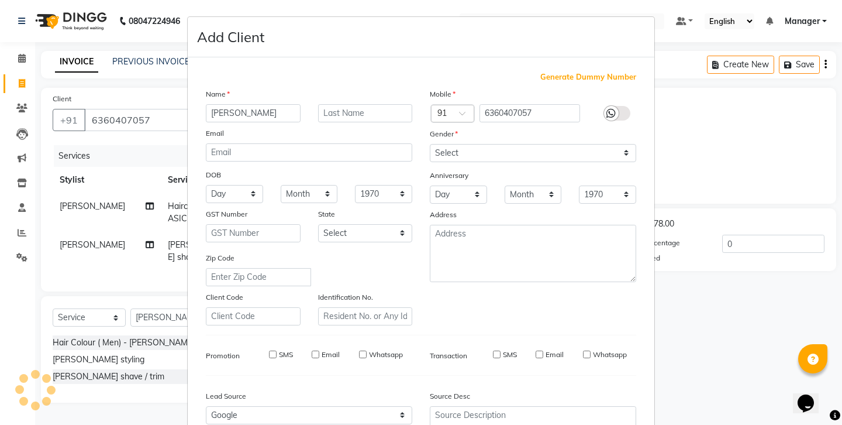
select select
checkbox input "false"
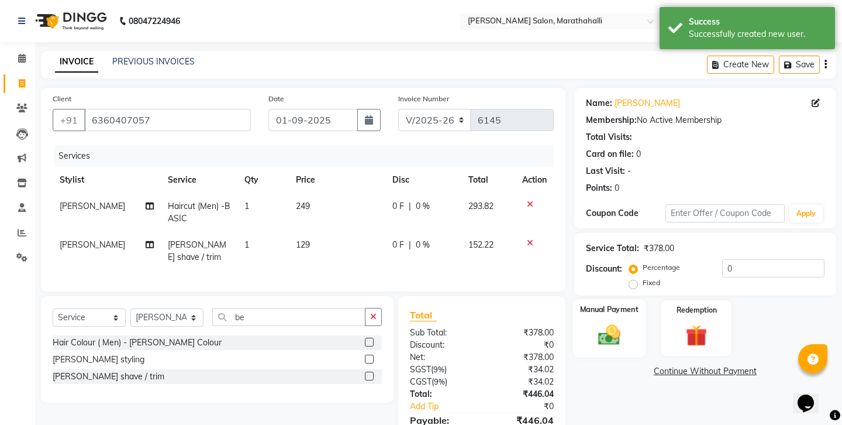
click at [604, 322] on img at bounding box center [609, 335] width 36 height 26
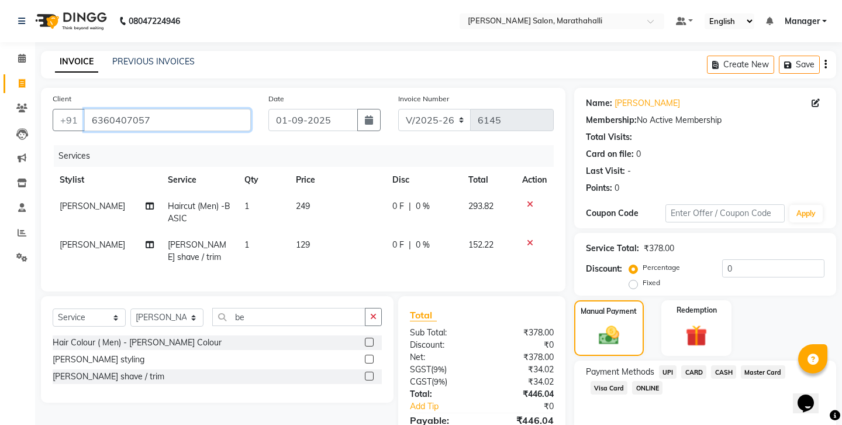
click at [100, 109] on input "6360407057" at bounding box center [167, 120] width 167 height 22
click at [659, 365] on span "UPI" at bounding box center [668, 371] width 18 height 13
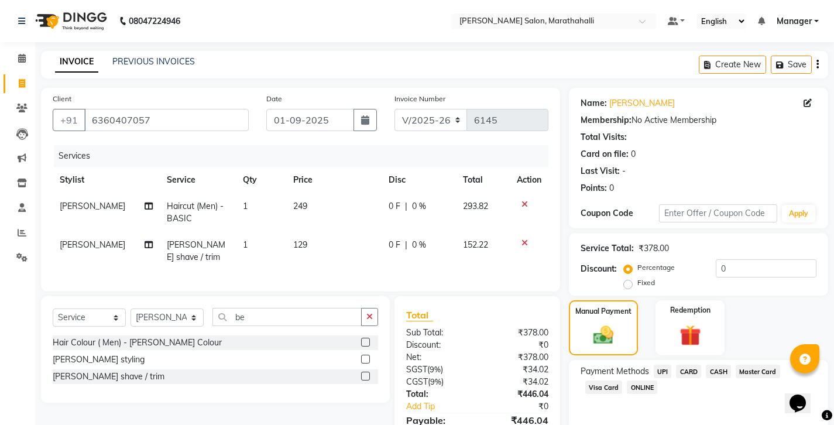
scroll to position [39, 0]
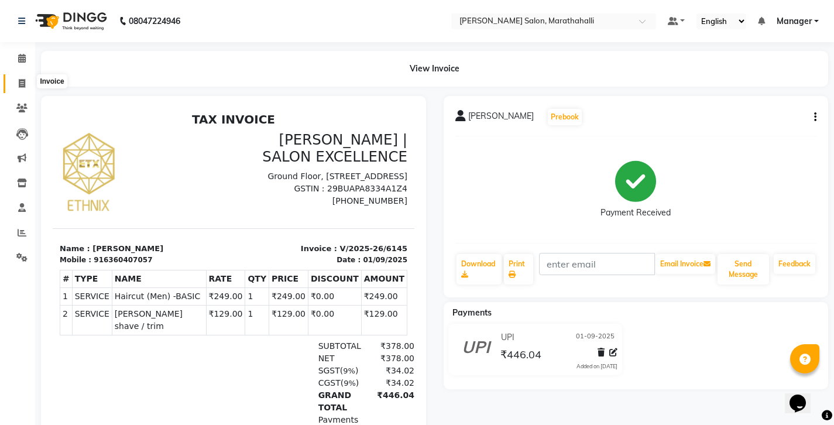
click at [19, 81] on icon at bounding box center [22, 83] width 6 height 9
select select "service"
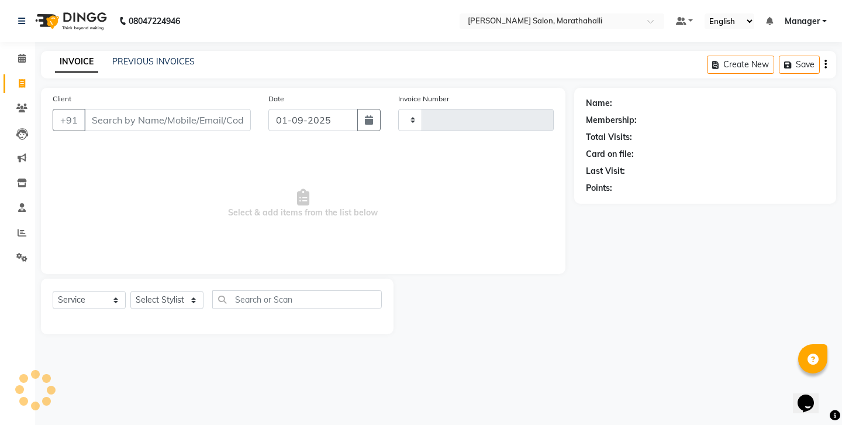
type input "6146"
select select "4783"
click at [144, 56] on link "PREVIOUS INVOICES" at bounding box center [153, 61] width 82 height 11
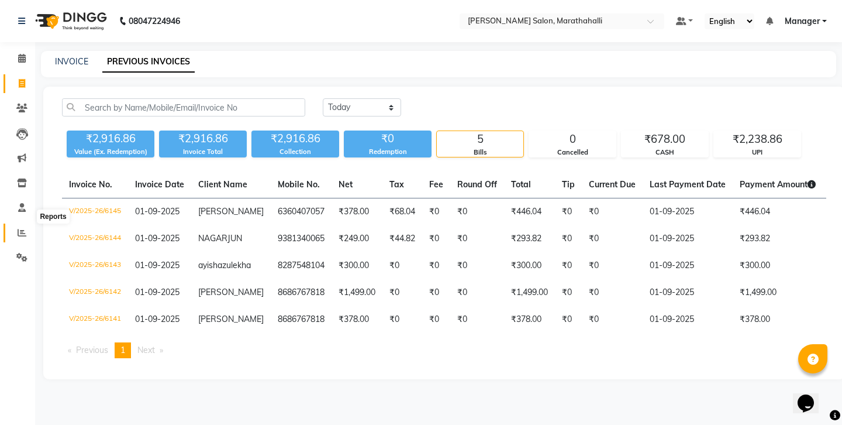
click at [19, 228] on icon at bounding box center [22, 232] width 9 height 9
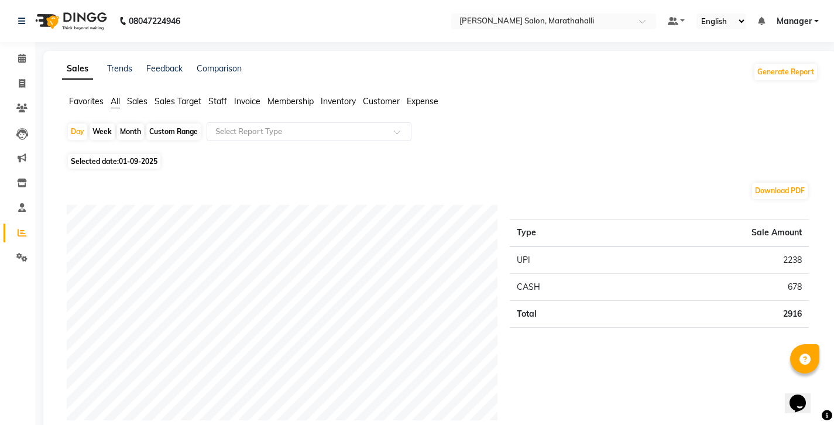
click at [208, 96] on span "Staff" at bounding box center [217, 101] width 19 height 11
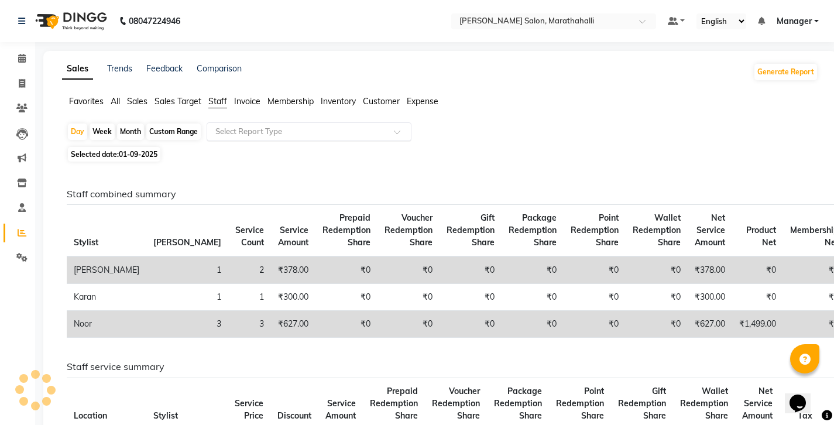
click at [213, 126] on input "text" at bounding box center [297, 132] width 168 height 12
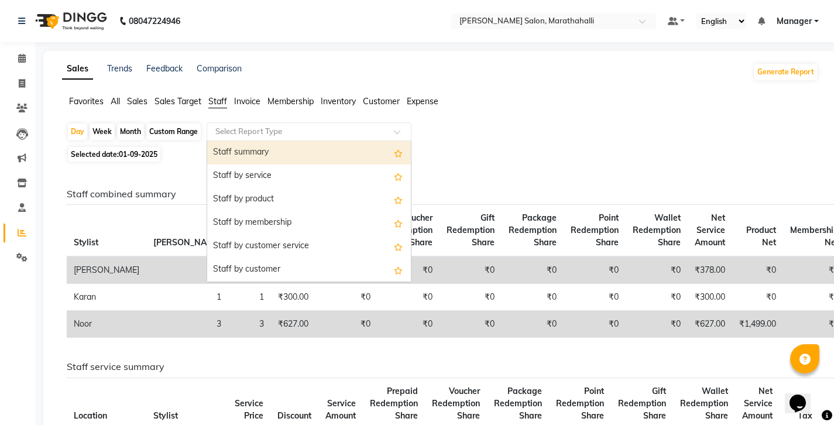
click at [214, 141] on div "Staff summary" at bounding box center [309, 152] width 204 height 23
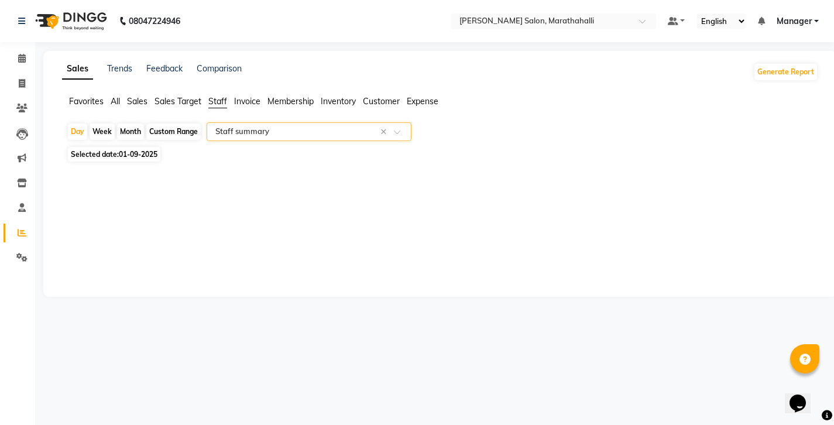
select select "full_report"
select select "csv"
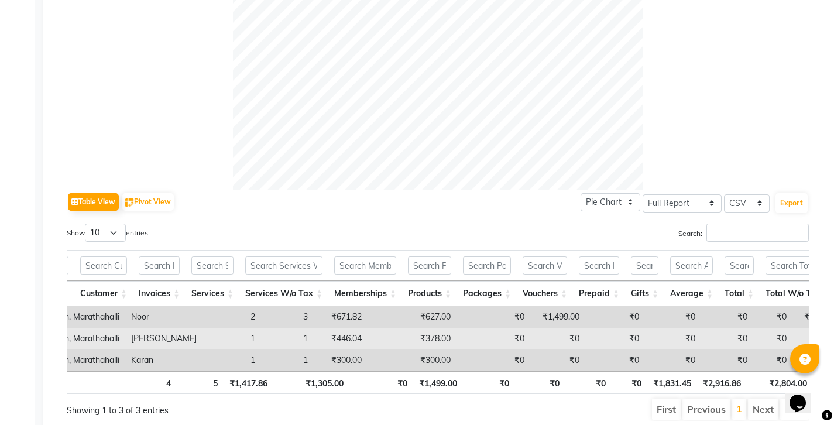
scroll to position [0, 88]
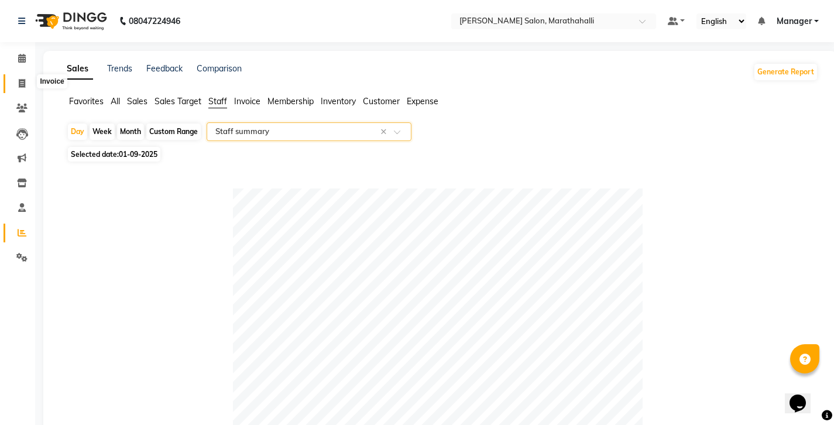
click at [20, 77] on span at bounding box center [22, 83] width 20 height 13
select select "4783"
select select "service"
